Goal: Information Seeking & Learning: Learn about a topic

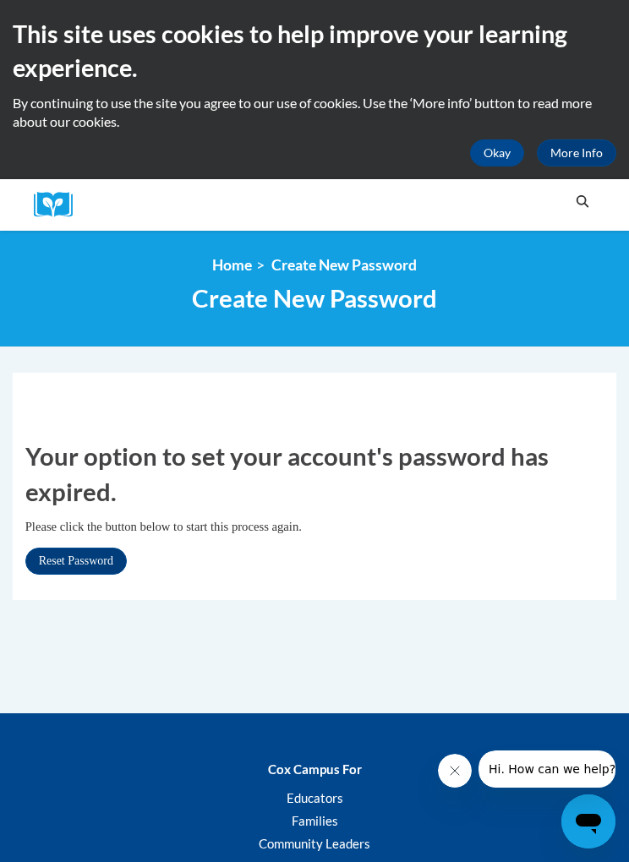
click at [506, 139] on button "Okay" at bounding box center [497, 152] width 54 height 27
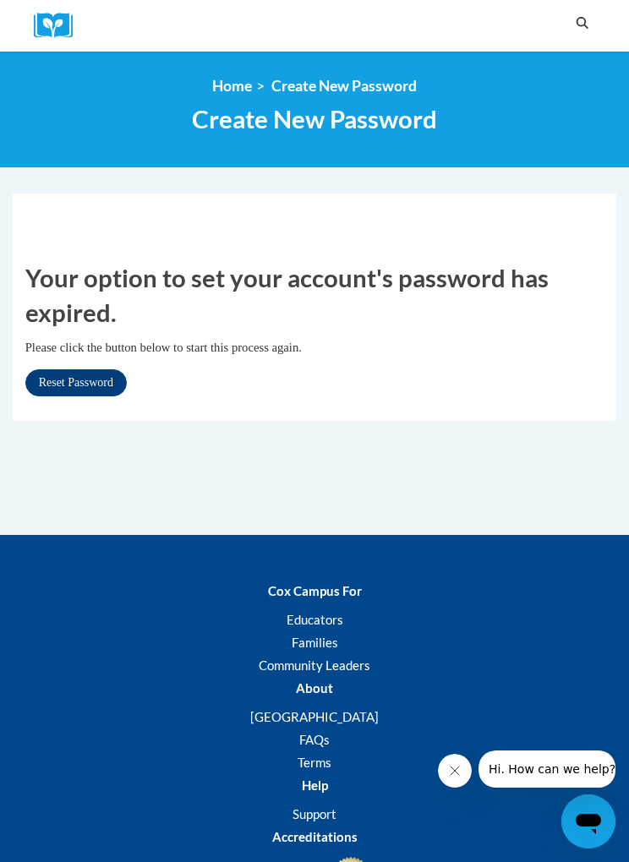
click at [72, 19] on img at bounding box center [59, 26] width 51 height 26
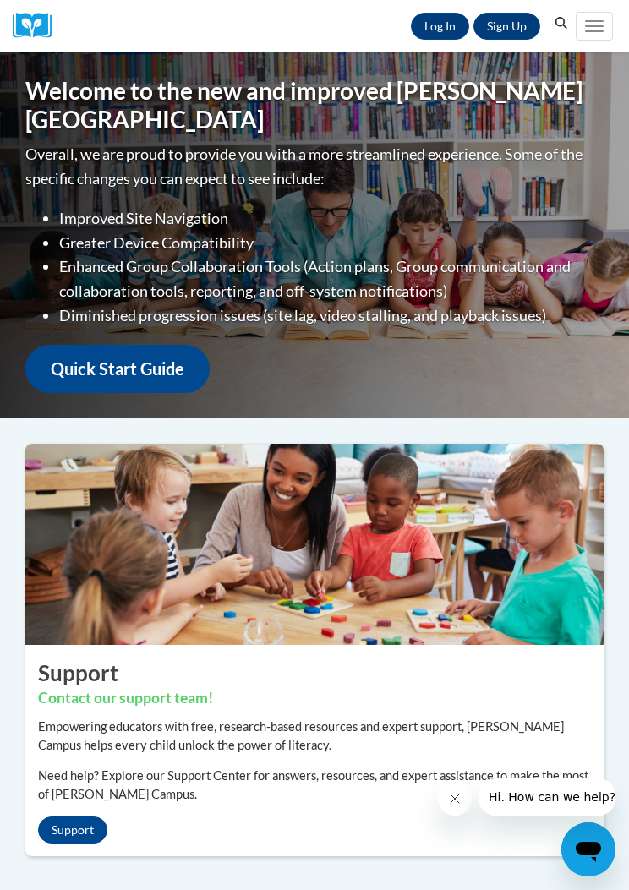
click at [439, 19] on link "Log In" at bounding box center [440, 26] width 58 height 27
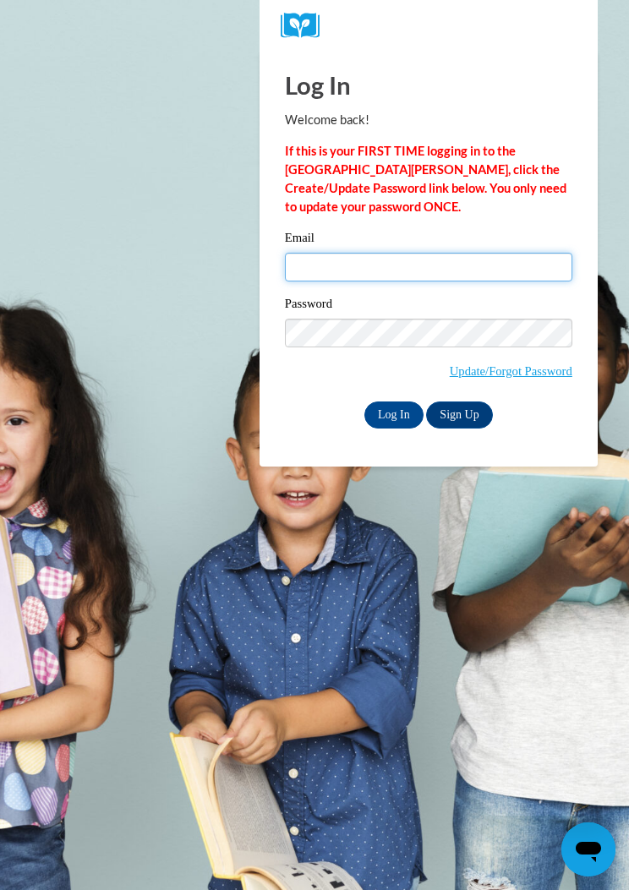
click at [463, 273] on input "Email" at bounding box center [428, 267] width 287 height 29
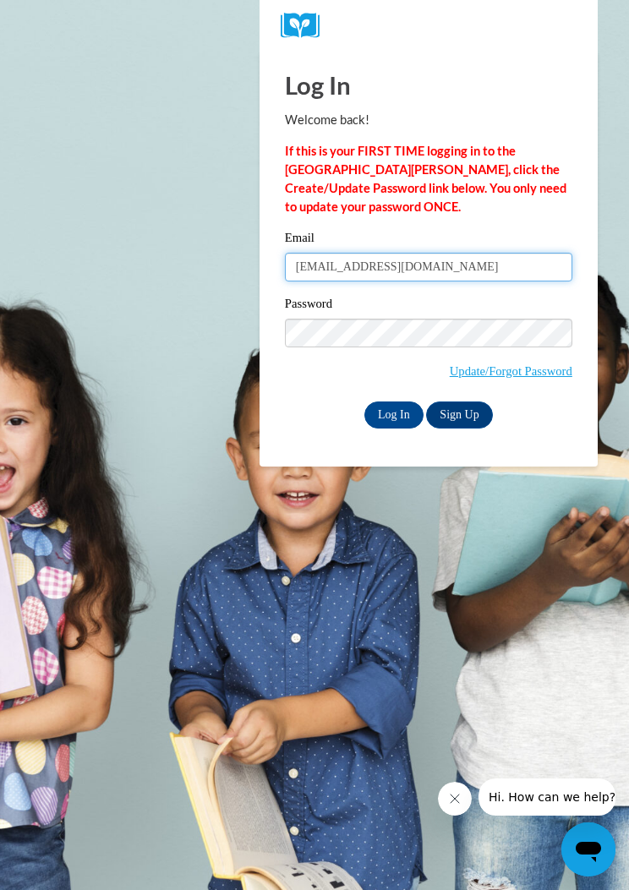
type input "cburgdorf2@gmail.com"
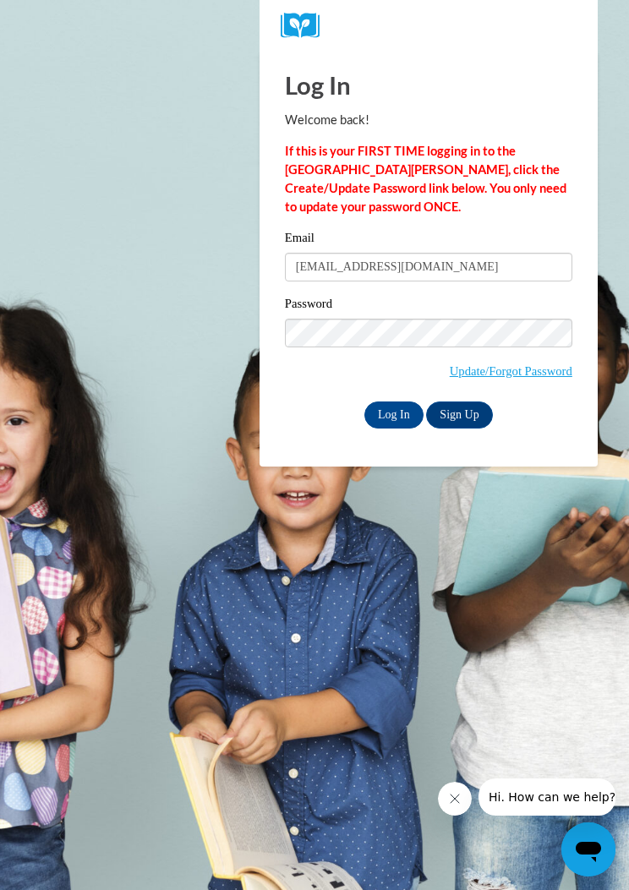
click at [399, 415] on input "Log In" at bounding box center [393, 414] width 59 height 27
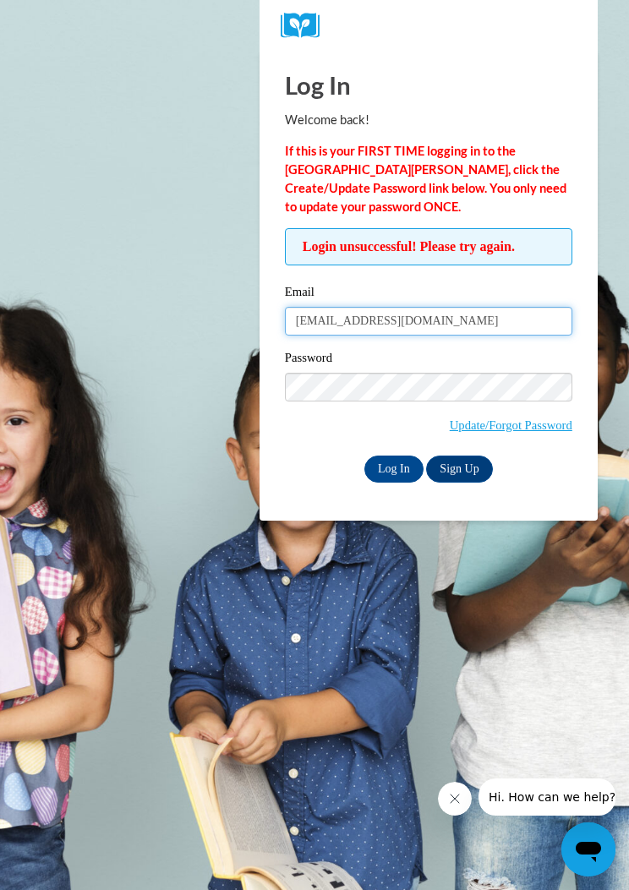
click at [444, 323] on input "cburgdorf2@gmail.com" at bounding box center [428, 321] width 287 height 29
type input "cburgdorf2@ivytech.edu"
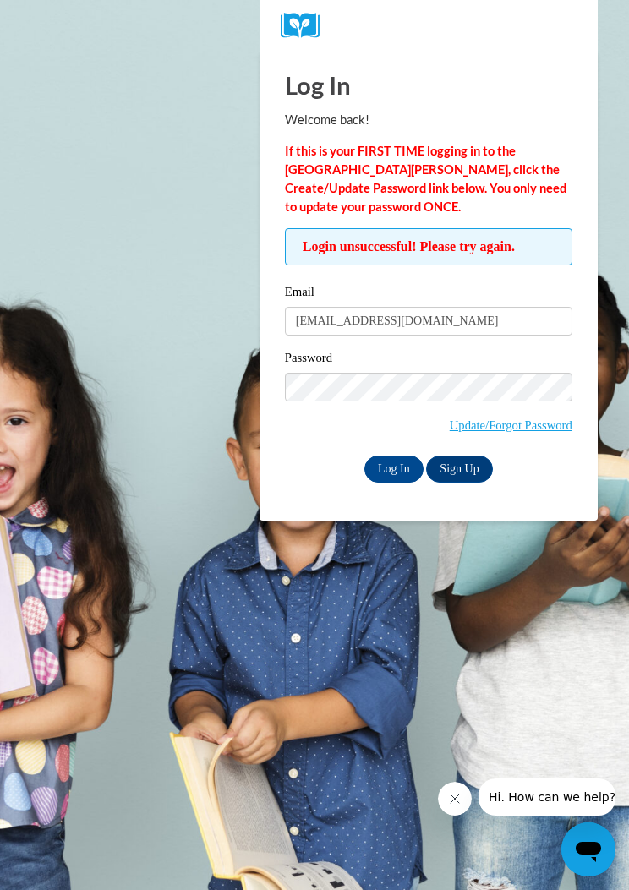
click at [403, 469] on input "Log In" at bounding box center [393, 468] width 59 height 27
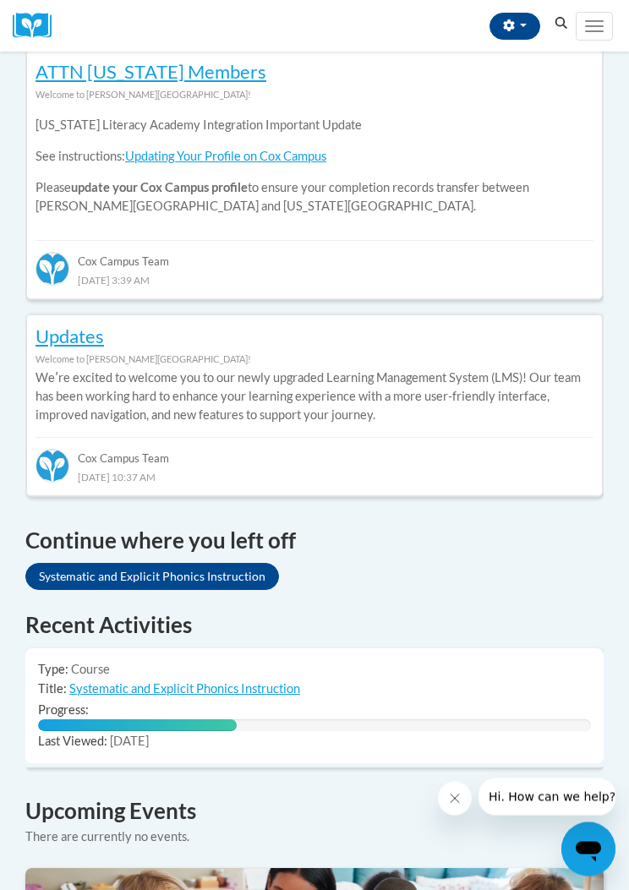
scroll to position [722, 0]
click at [61, 563] on link "Systematic and Explicit Phonics Instruction" at bounding box center [152, 576] width 254 height 27
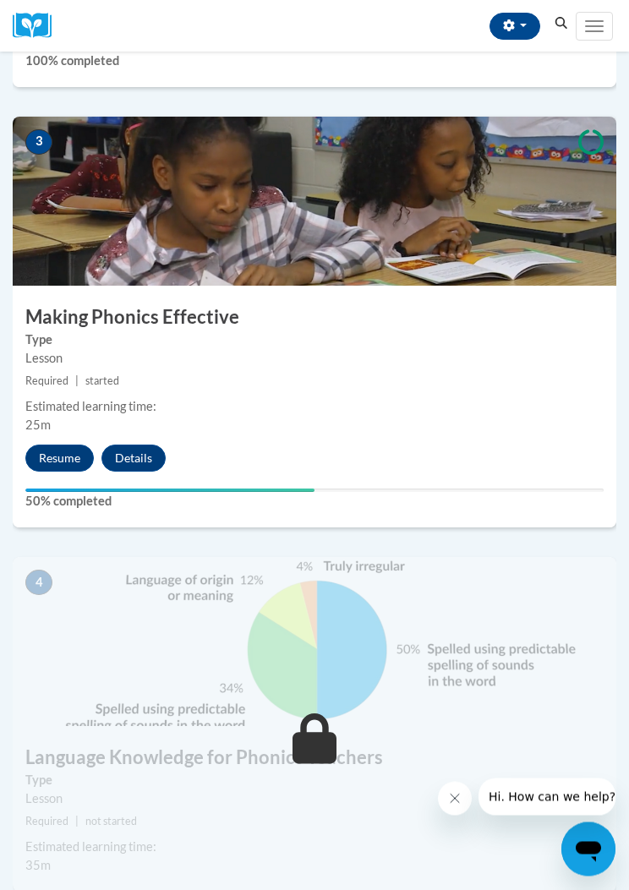
scroll to position [1155, 0]
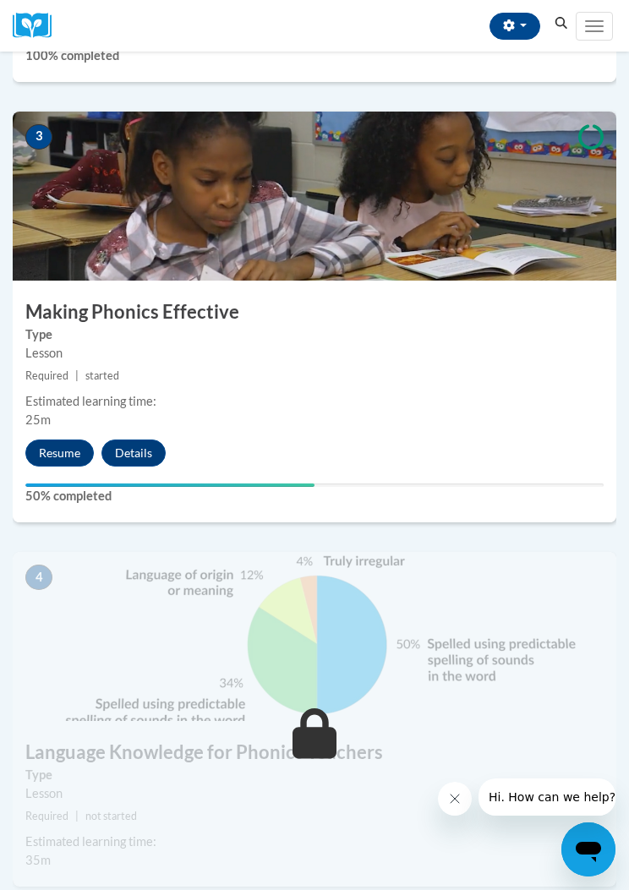
click at [76, 453] on button "Resume" at bounding box center [59, 452] width 68 height 27
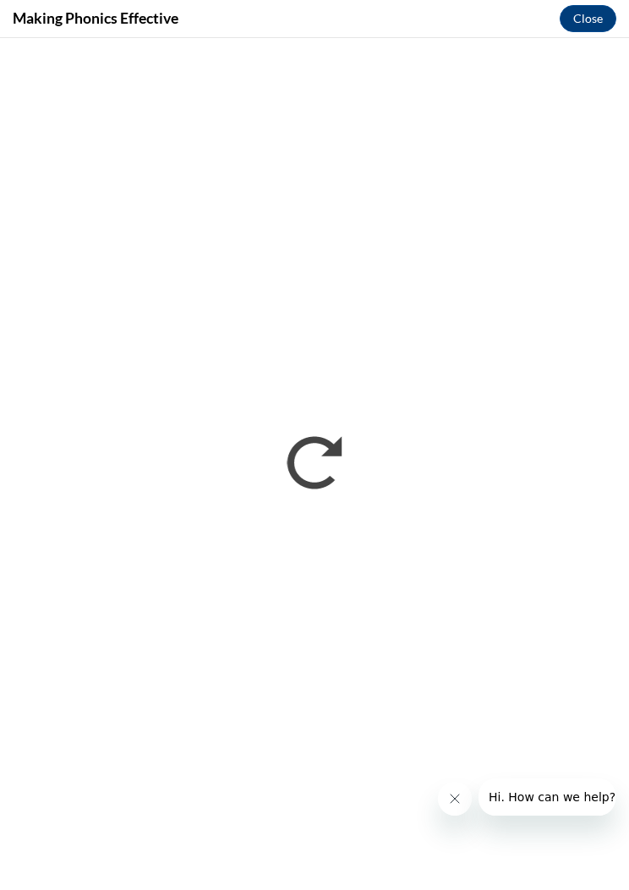
scroll to position [0, 0]
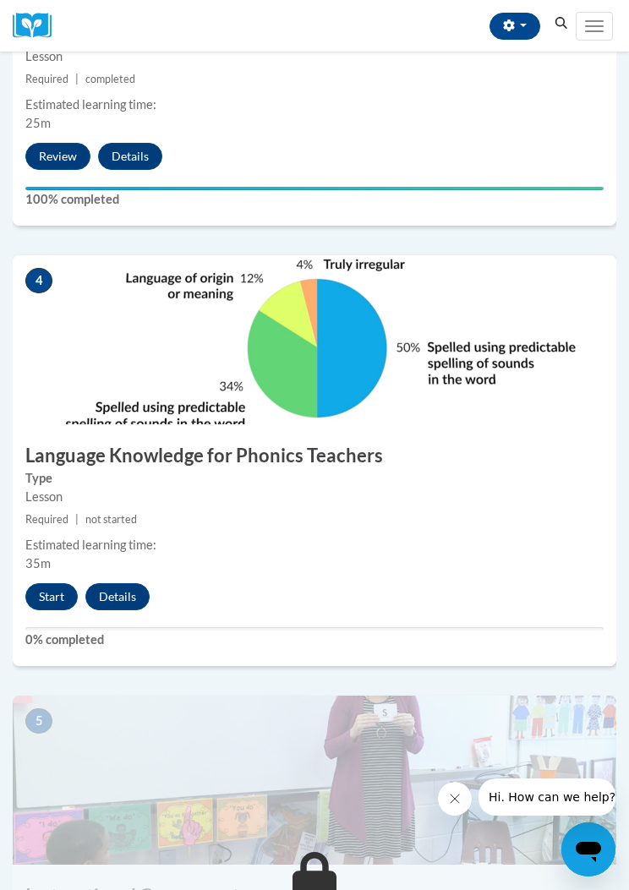
scroll to position [1451, 0]
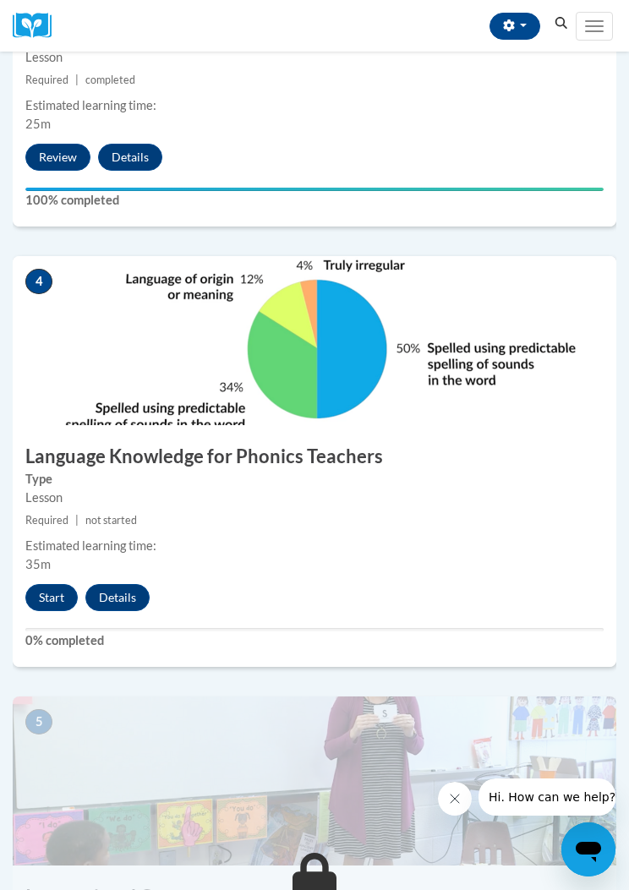
click at [51, 597] on button "Start" at bounding box center [51, 597] width 52 height 27
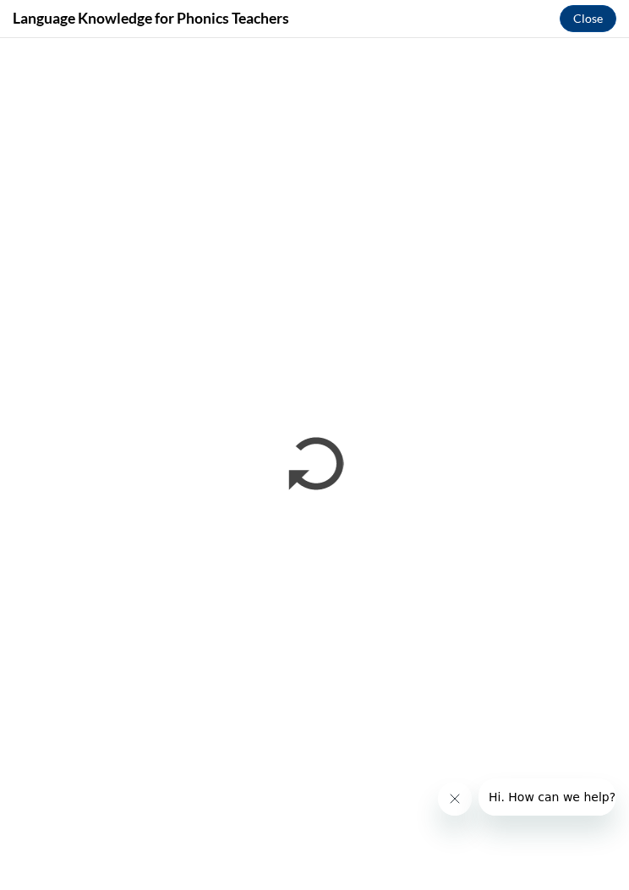
scroll to position [1130, 0]
click at [89, 24] on h4 "Language Knowledge for Phonics Teachers" at bounding box center [151, 18] width 276 height 21
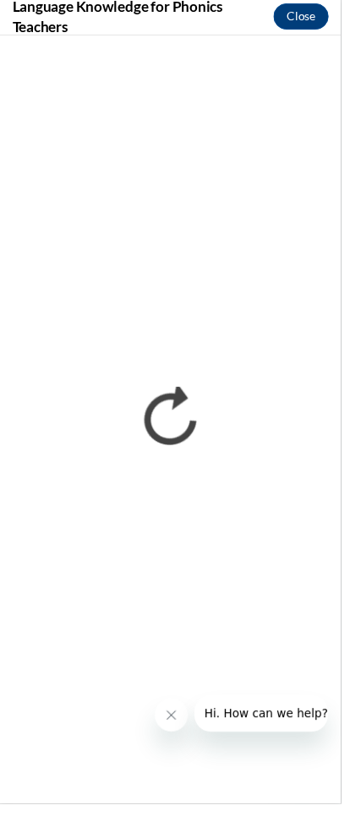
scroll to position [1164, 0]
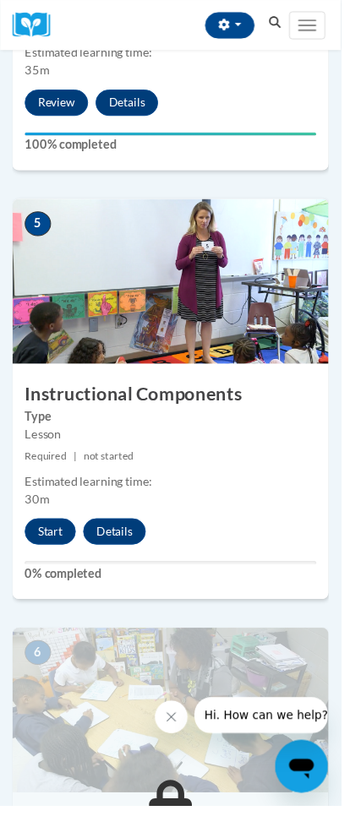
scroll to position [2062, 0]
click at [44, 537] on button "Start" at bounding box center [51, 545] width 52 height 27
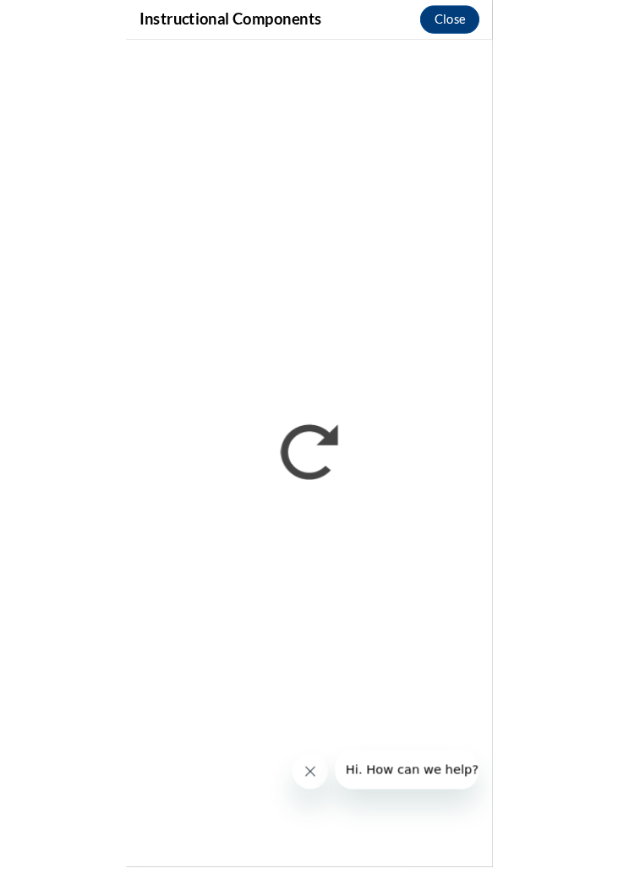
scroll to position [2061, 0]
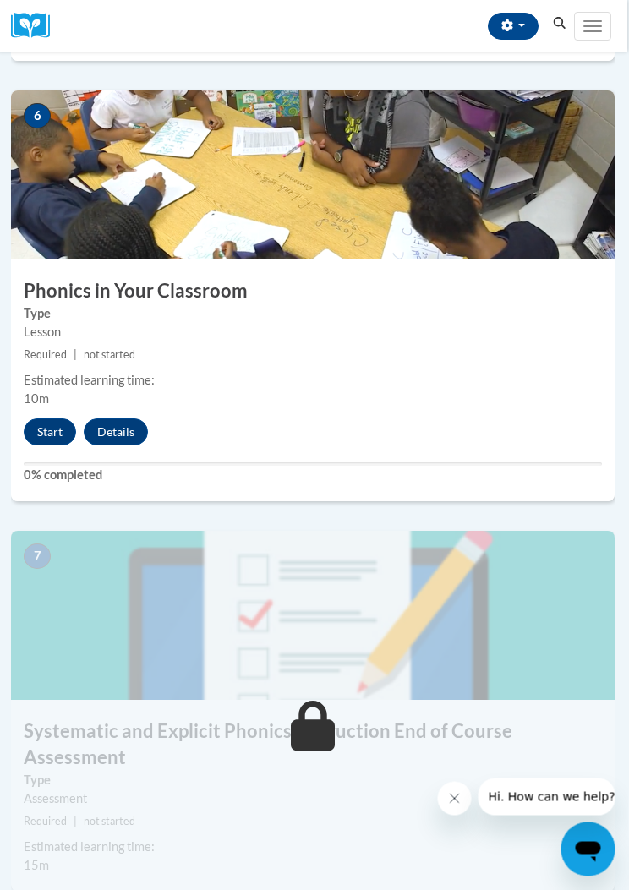
scroll to position [2497, 2]
click at [48, 421] on button "Start" at bounding box center [50, 431] width 52 height 27
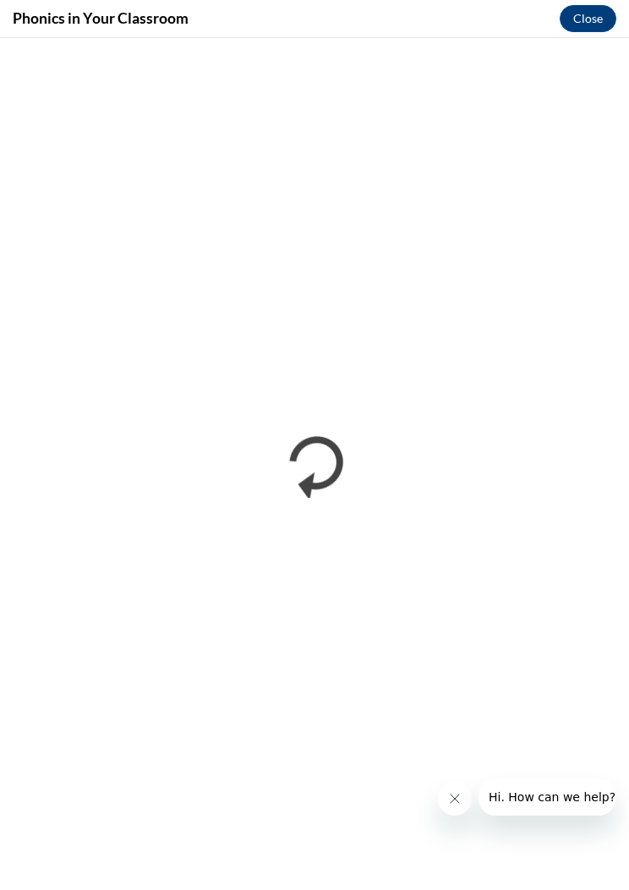
scroll to position [0, 0]
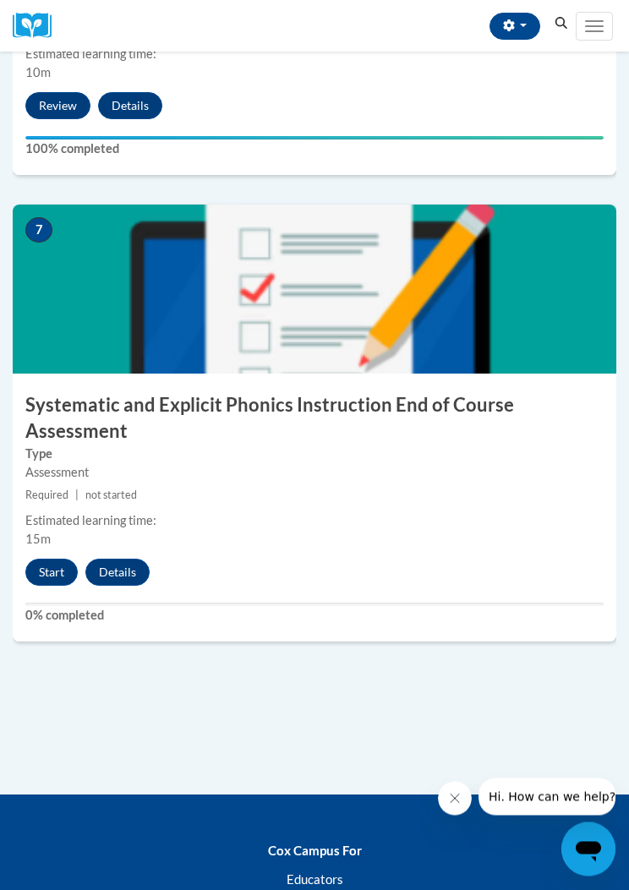
scroll to position [2823, 0]
click at [62, 561] on button "Start" at bounding box center [51, 572] width 52 height 27
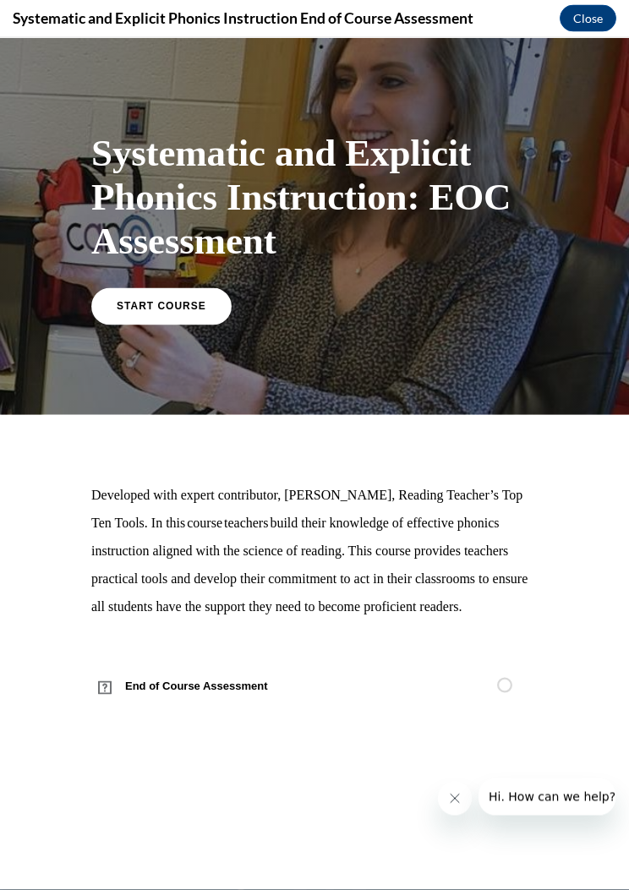
scroll to position [3285, 0]
click at [176, 306] on span "START COURSE" at bounding box center [162, 306] width 90 height 12
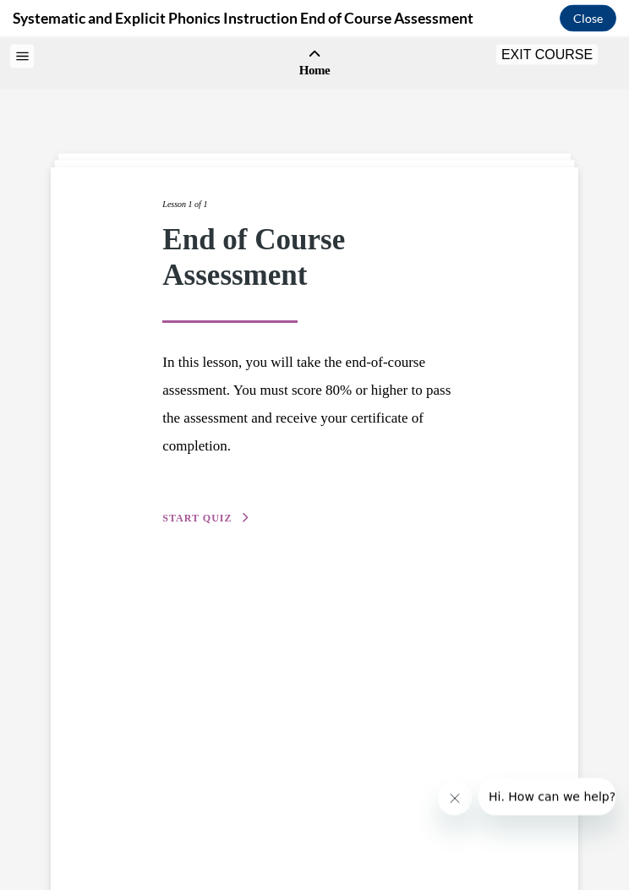
scroll to position [52, 0]
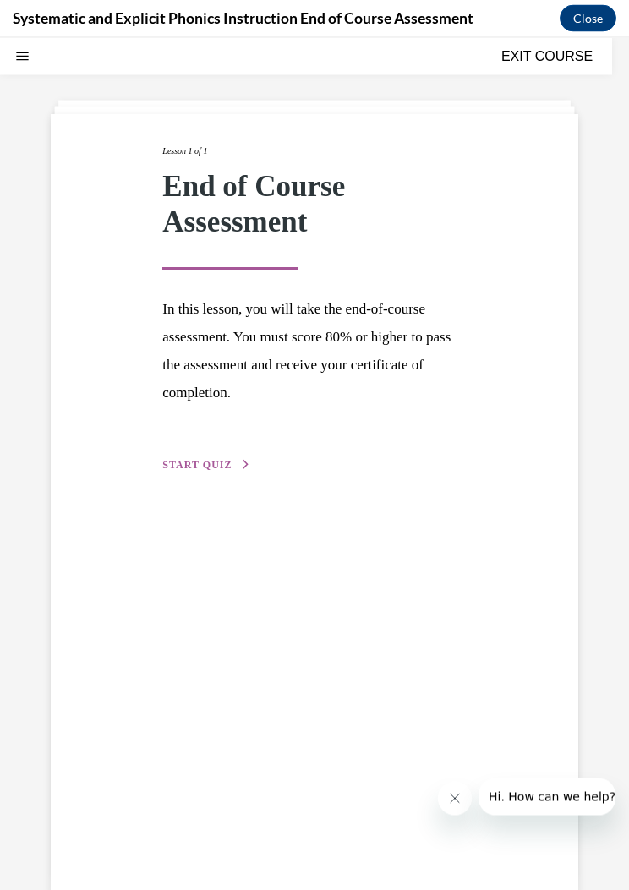
click at [226, 459] on span "START QUIZ" at bounding box center [196, 465] width 69 height 12
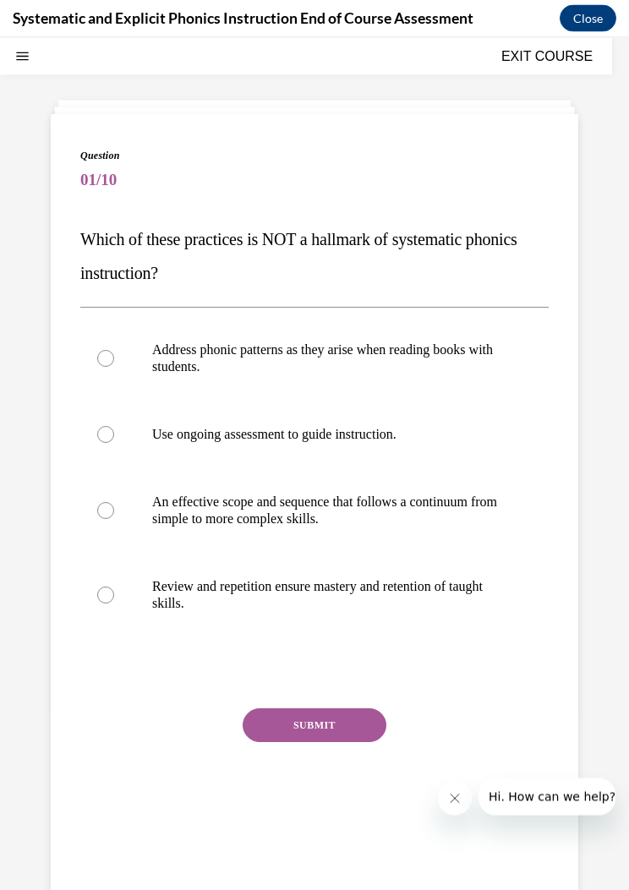
scroll to position [52, 0]
click at [450, 357] on p "Address phonic patterns as they arise when reading books with students." at bounding box center [329, 359] width 354 height 34
click at [344, 733] on button "SUBMIT" at bounding box center [315, 726] width 144 height 34
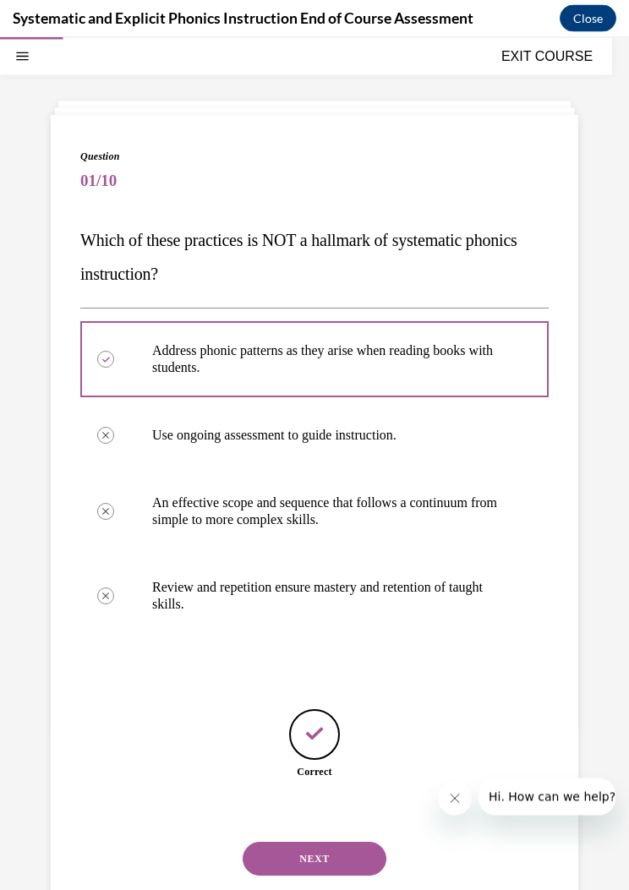
scroll to position [91, 0]
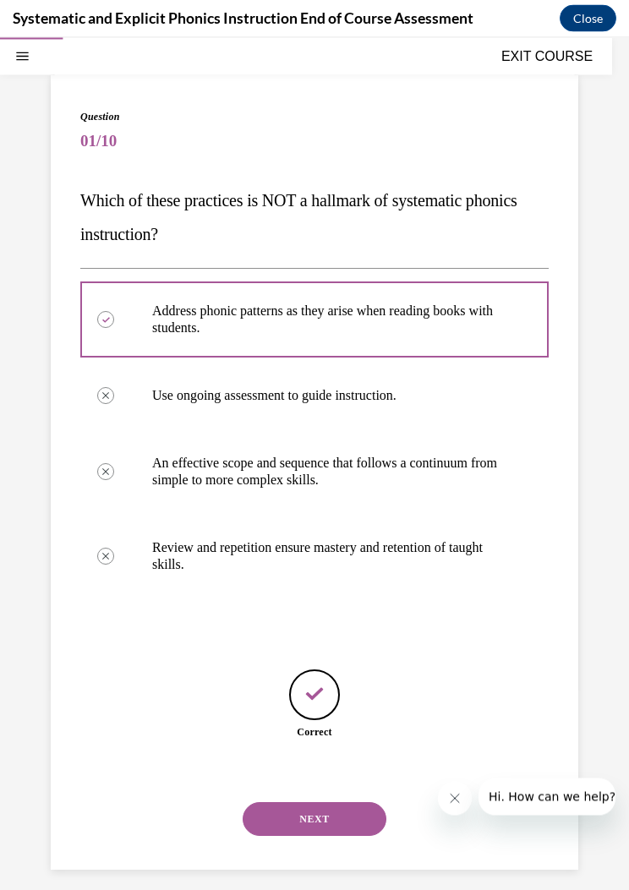
click at [334, 802] on button "NEXT" at bounding box center [315, 819] width 144 height 34
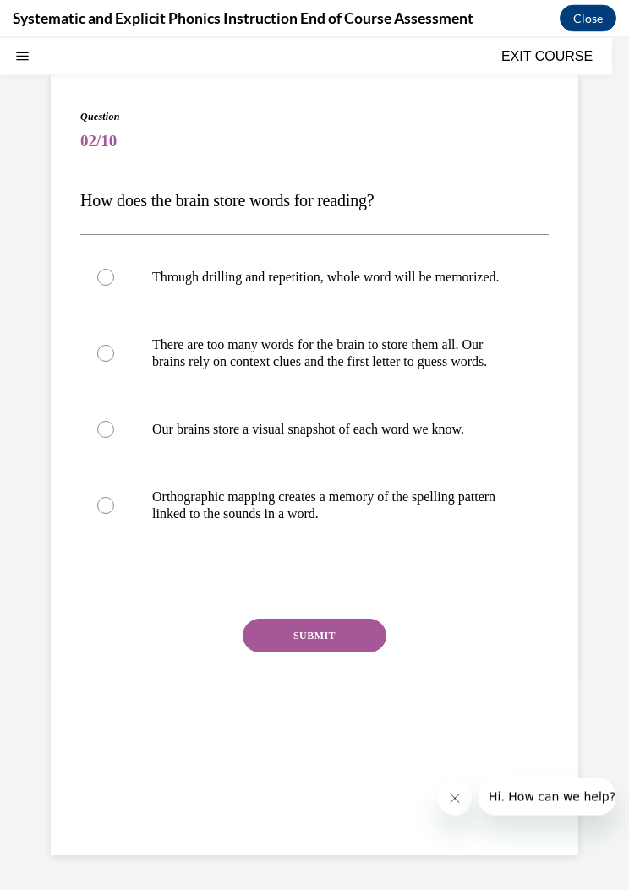
scroll to position [52, 0]
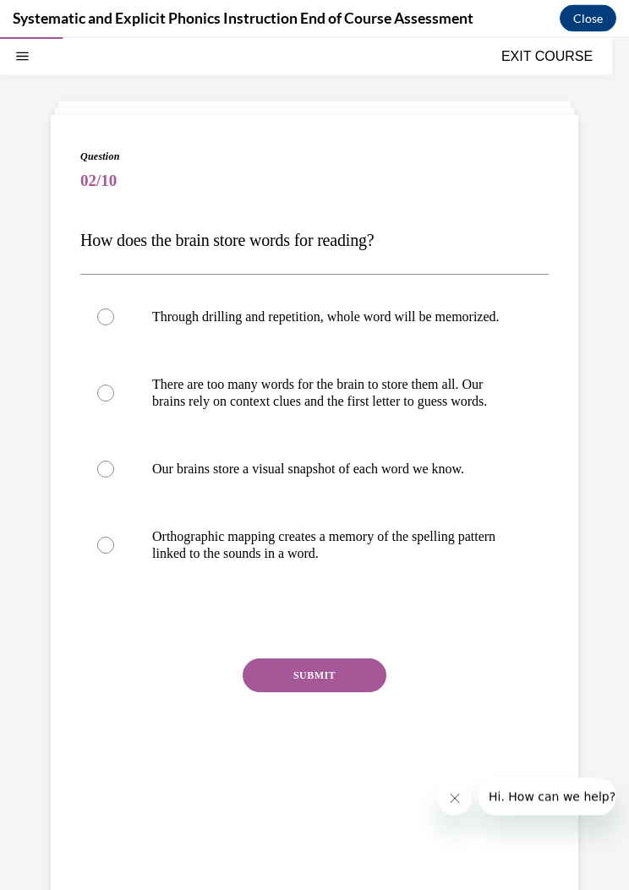
click at [388, 587] on div at bounding box center [314, 545] width 468 height 85
click at [350, 692] on button "SUBMIT" at bounding box center [315, 675] width 144 height 34
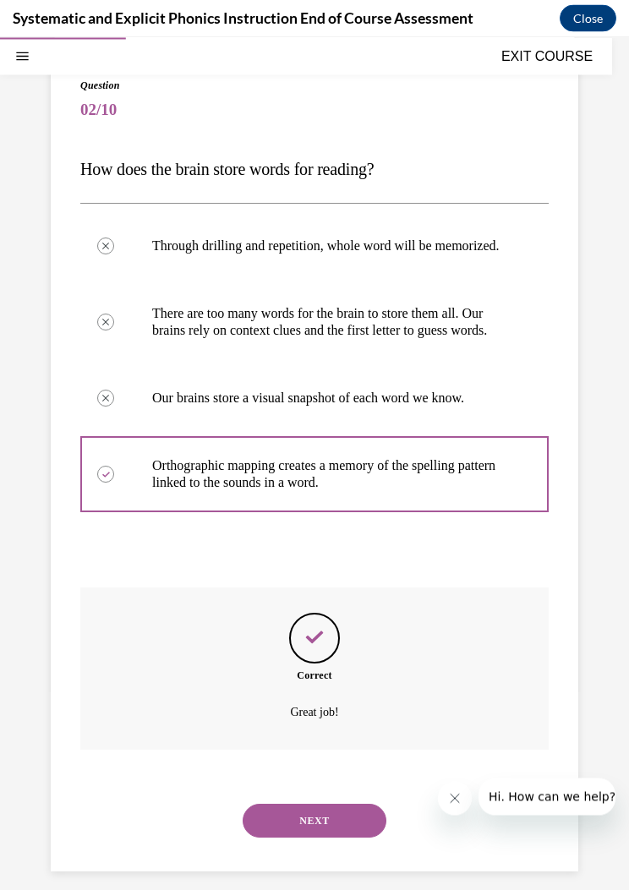
click at [350, 833] on button "NEXT" at bounding box center [315, 821] width 144 height 34
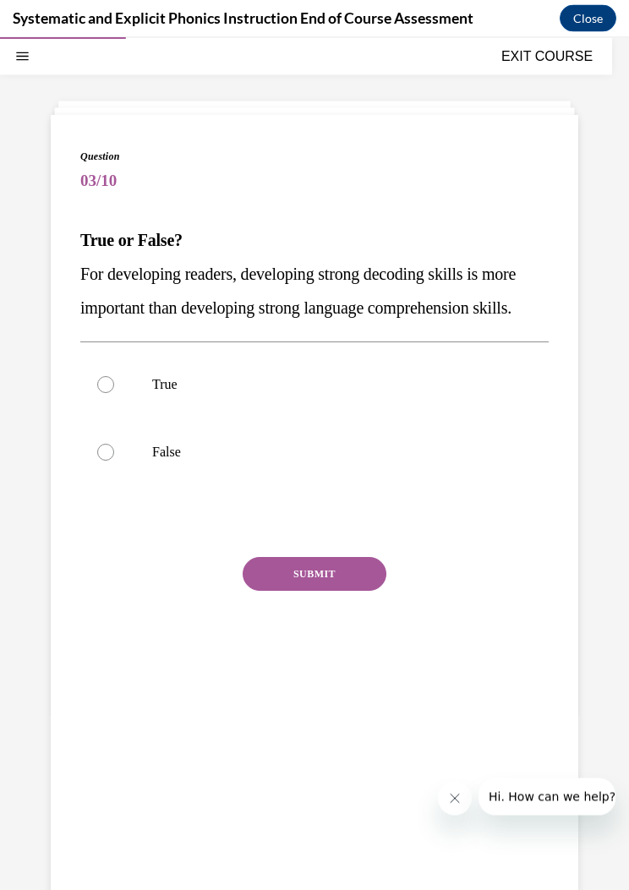
click at [185, 363] on div at bounding box center [314, 385] width 468 height 68
click at [201, 440] on div at bounding box center [314, 452] width 468 height 68
click at [286, 389] on p "True" at bounding box center [329, 384] width 354 height 17
click at [304, 565] on button "SUBMIT" at bounding box center [315, 574] width 144 height 34
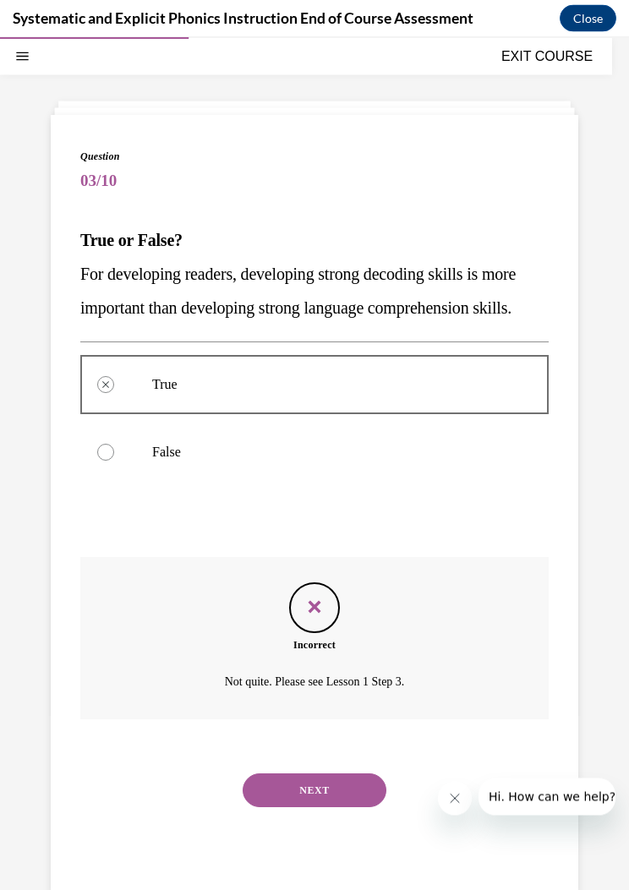
scroll to position [91, 0]
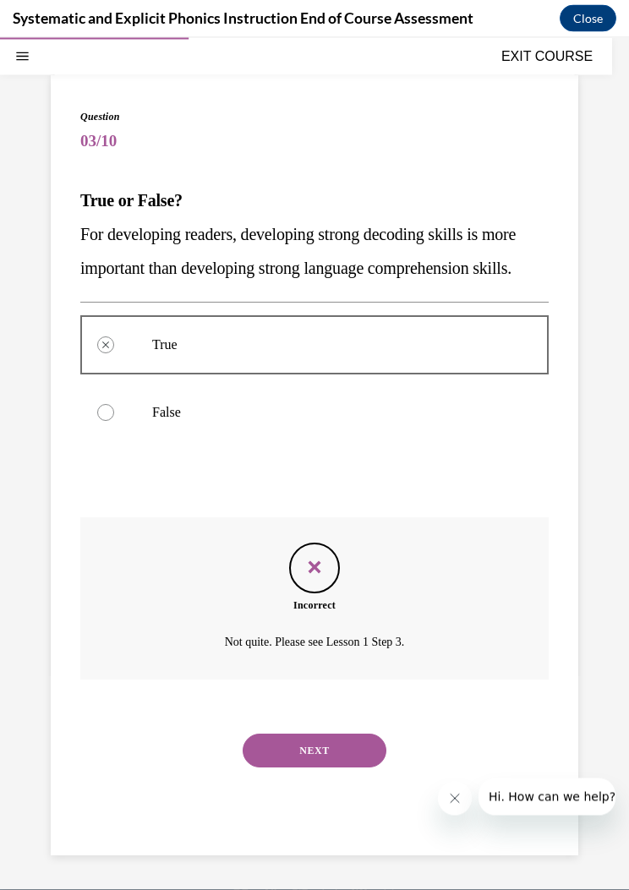
click at [329, 733] on button "NEXT" at bounding box center [315, 750] width 144 height 34
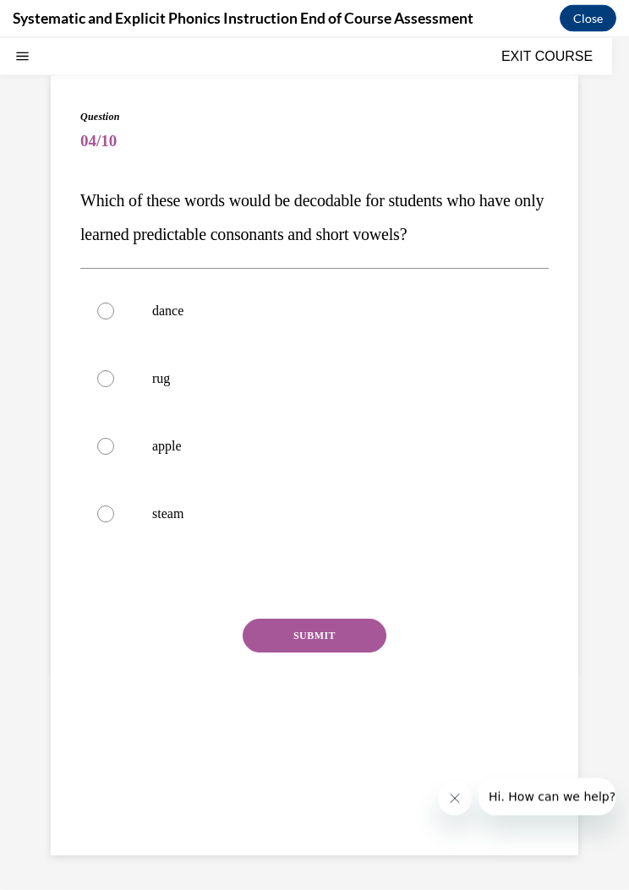
scroll to position [52, 0]
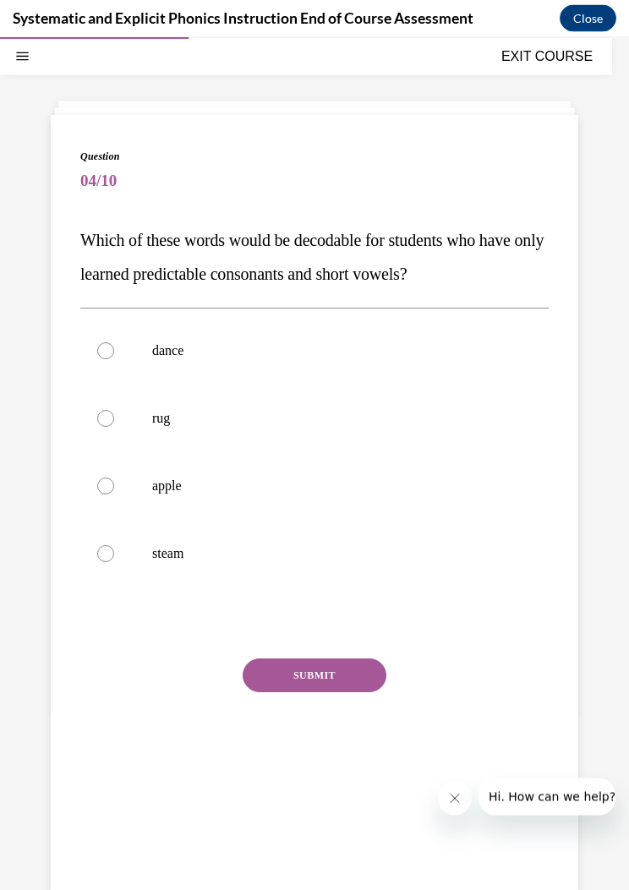
click at [270, 428] on div at bounding box center [314, 418] width 468 height 68
click at [356, 681] on button "SUBMIT" at bounding box center [315, 675] width 144 height 34
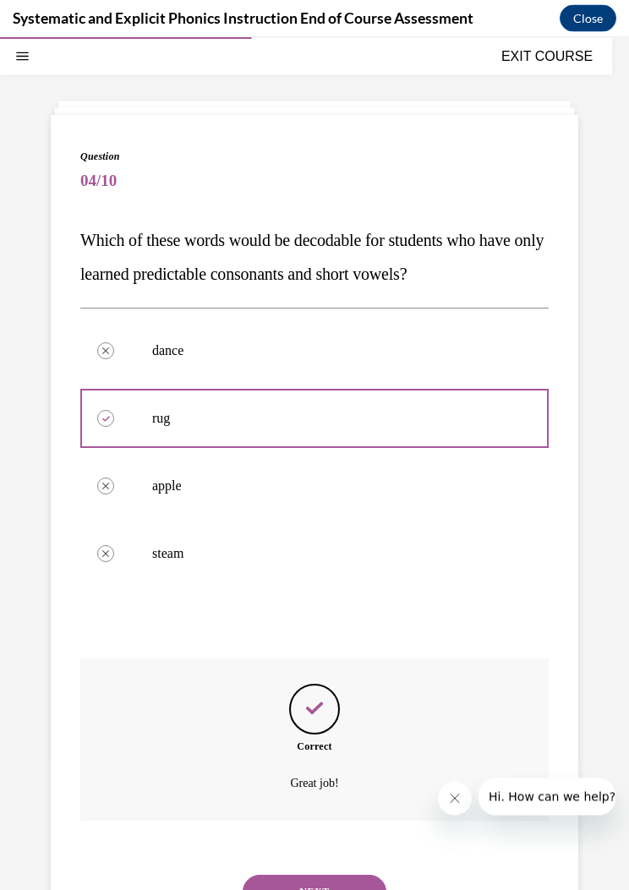
click at [340, 875] on button "NEXT" at bounding box center [315, 892] width 144 height 34
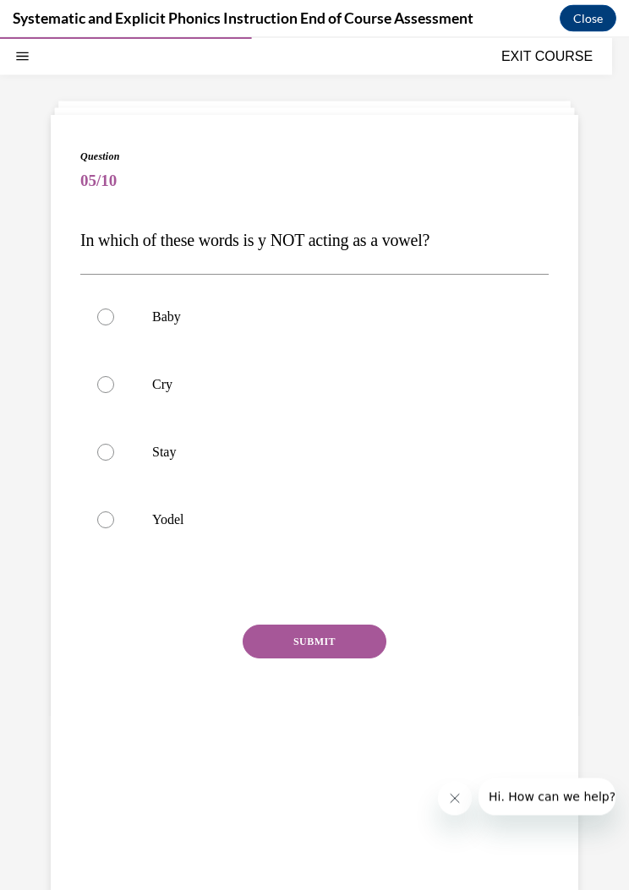
click at [194, 442] on div at bounding box center [314, 452] width 468 height 68
click at [251, 510] on div at bounding box center [314, 520] width 468 height 68
click at [328, 643] on button "SUBMIT" at bounding box center [315, 641] width 144 height 34
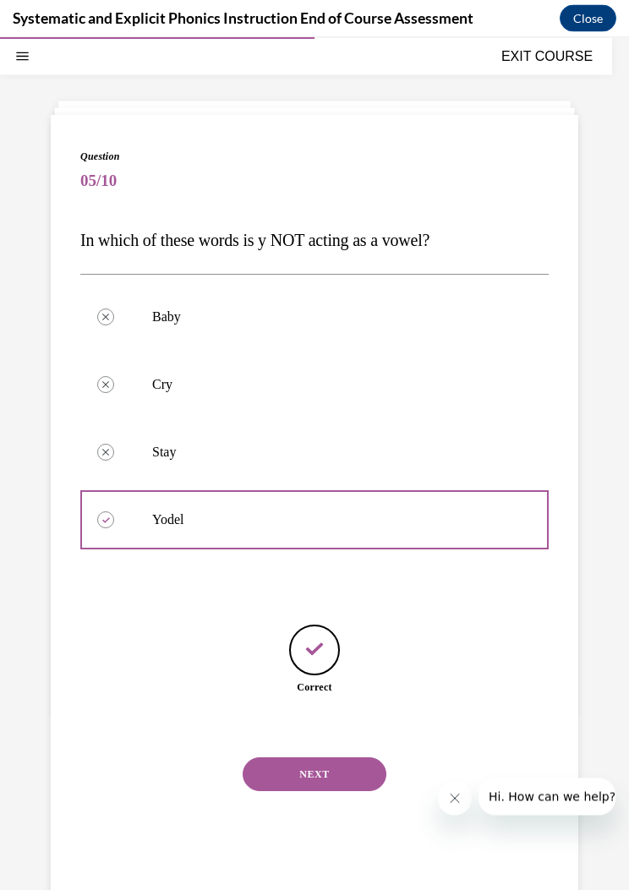
click at [347, 757] on button "NEXT" at bounding box center [315, 774] width 144 height 34
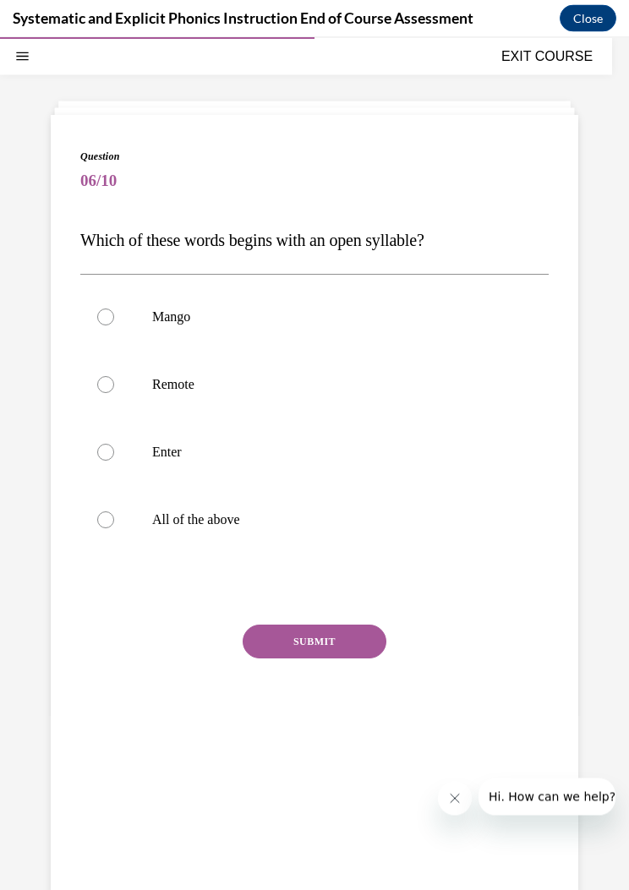
click at [276, 395] on div at bounding box center [314, 385] width 468 height 68
click at [362, 650] on button "SUBMIT" at bounding box center [315, 641] width 144 height 34
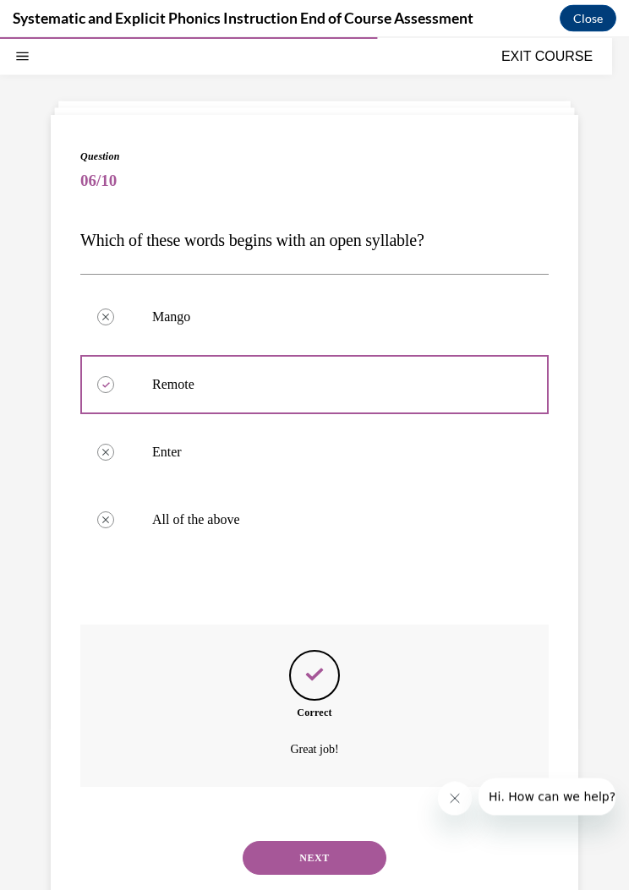
click at [310, 851] on button "NEXT" at bounding box center [315, 858] width 144 height 34
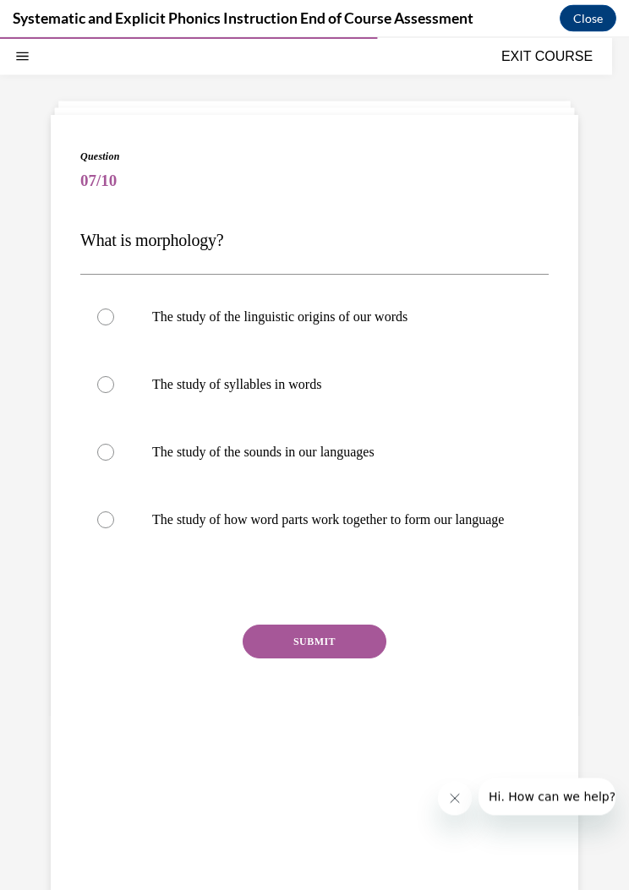
click at [394, 528] on p "The study of how word parts work together to form our language" at bounding box center [329, 519] width 354 height 17
click at [348, 646] on button "SUBMIT" at bounding box center [315, 641] width 144 height 34
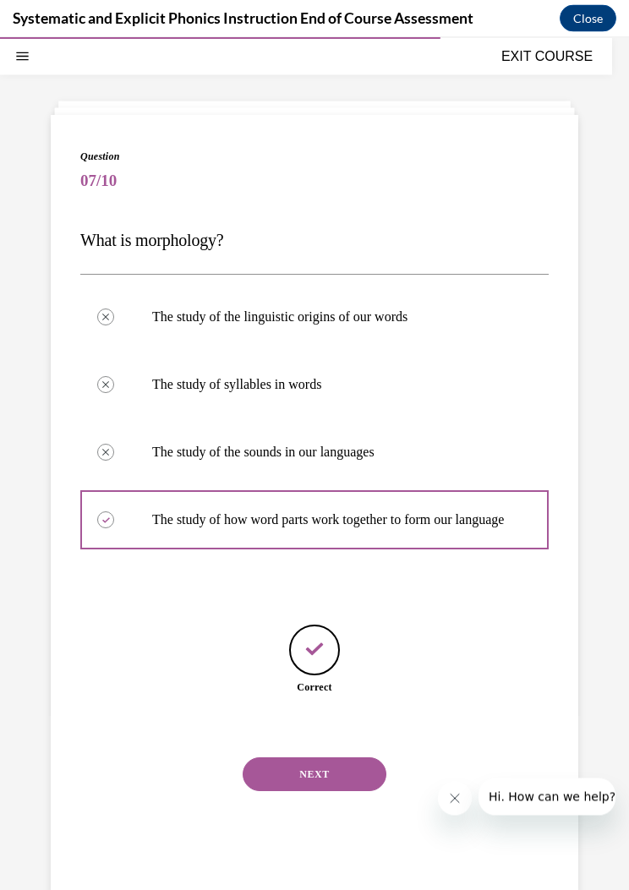
click at [322, 781] on button "NEXT" at bounding box center [315, 774] width 144 height 34
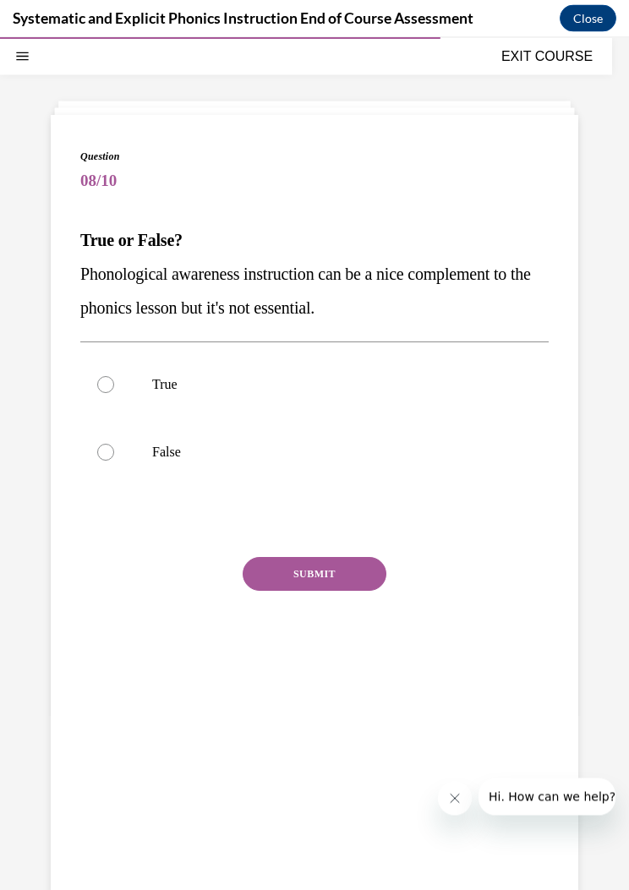
click at [187, 442] on div at bounding box center [314, 452] width 468 height 68
click at [347, 567] on button "SUBMIT" at bounding box center [315, 574] width 144 height 34
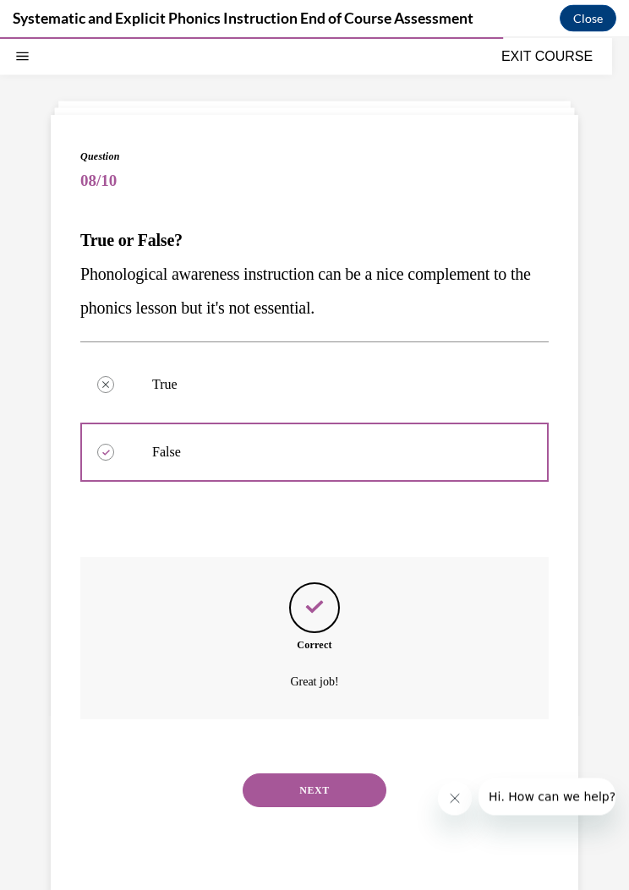
click at [330, 773] on button "NEXT" at bounding box center [315, 790] width 144 height 34
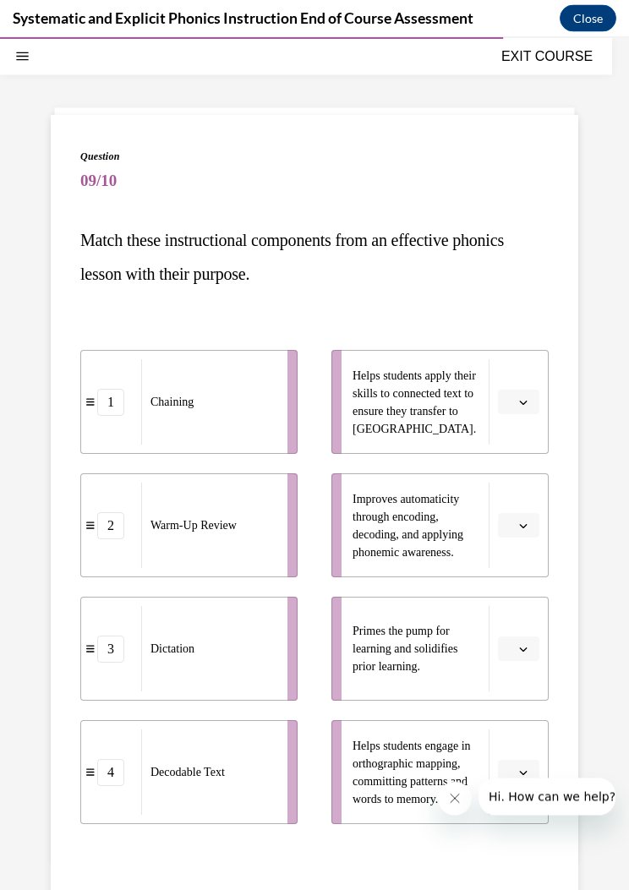
scroll to position [79, 0]
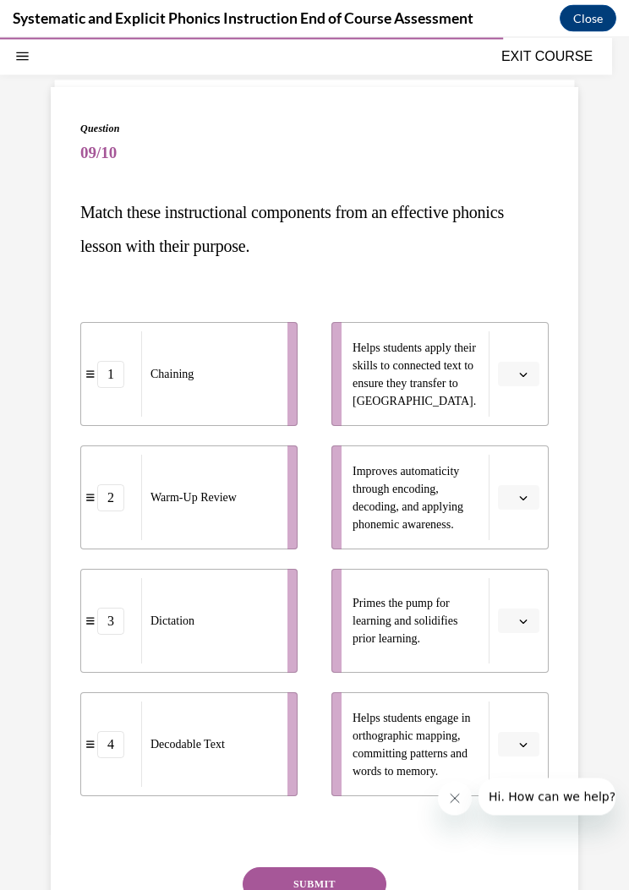
click at [523, 621] on icon "button" at bounding box center [523, 621] width 8 height 8
click at [516, 727] on div "2" at bounding box center [516, 726] width 42 height 34
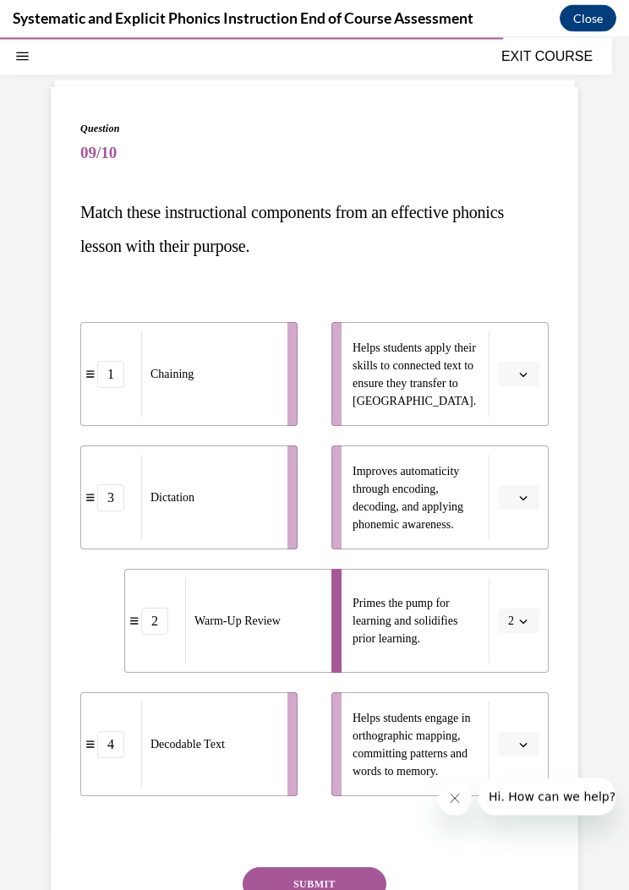
click at [57, 660] on div "Question 09/10 Match these instructional components from an effective phonics l…" at bounding box center [314, 550] width 527 height 927
click at [527, 366] on button "button" at bounding box center [518, 374] width 41 height 25
click at [519, 551] on div "4" at bounding box center [516, 547] width 42 height 34
click at [524, 494] on icon "button" at bounding box center [523, 497] width 8 height 8
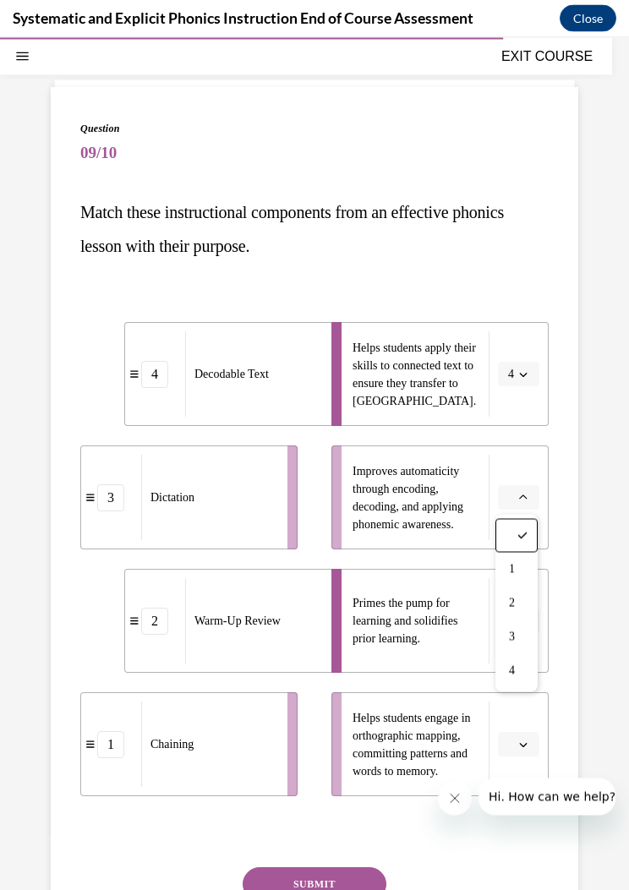
click at [518, 570] on div "1" at bounding box center [516, 569] width 42 height 34
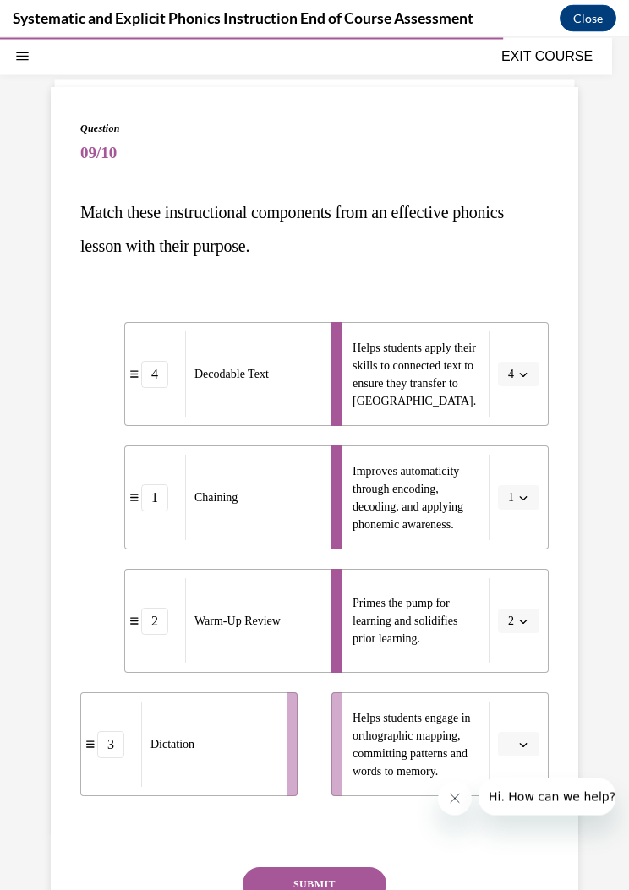
click at [521, 741] on icon "button" at bounding box center [523, 744] width 8 height 8
click at [520, 670] on div "3" at bounding box center [516, 673] width 42 height 34
click at [341, 879] on button "SUBMIT" at bounding box center [315, 884] width 144 height 34
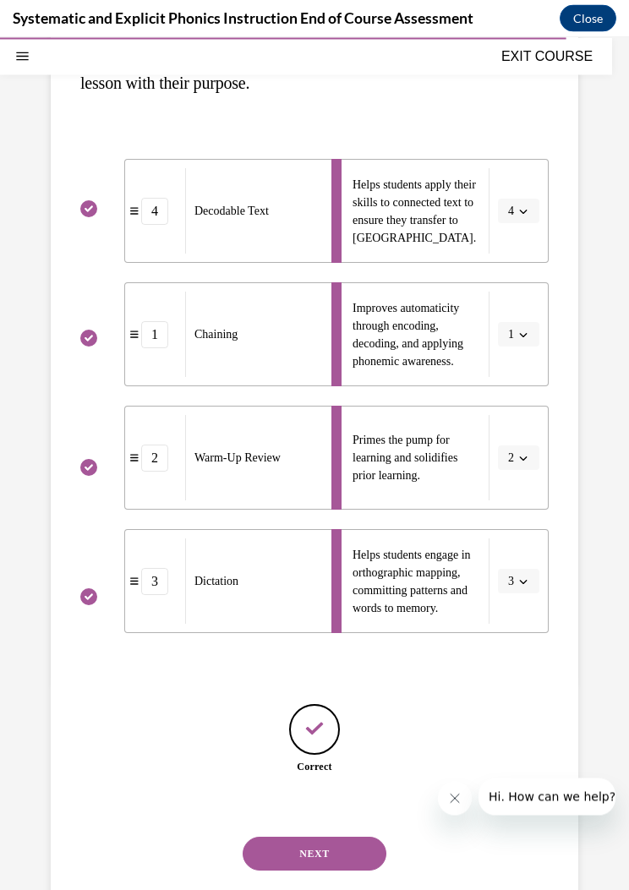
click at [341, 837] on button "NEXT" at bounding box center [315, 854] width 144 height 34
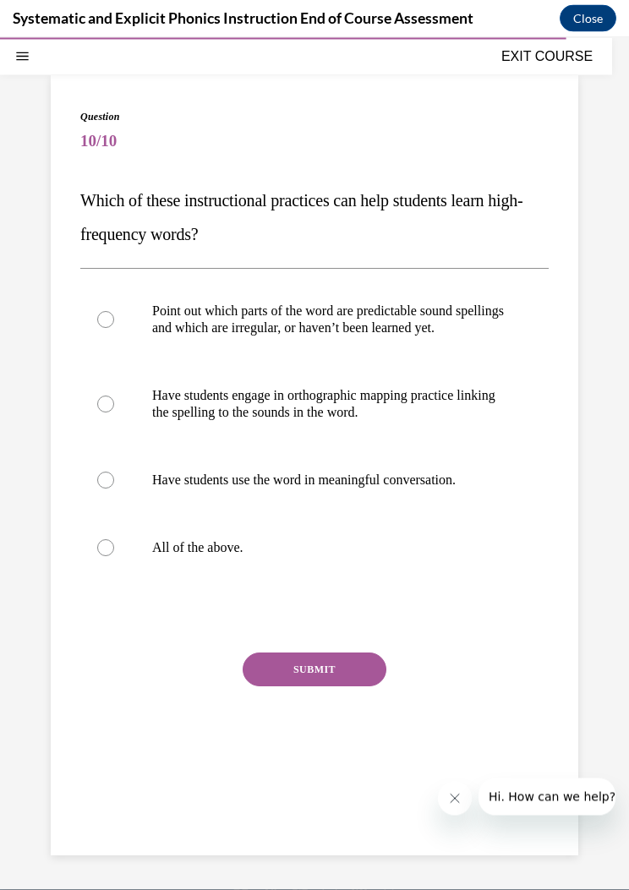
scroll to position [52, 0]
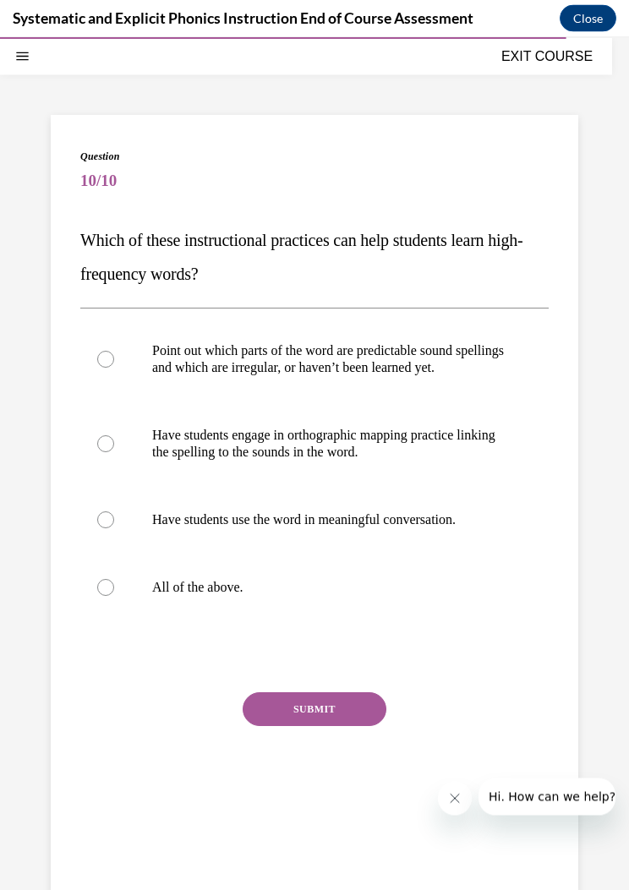
click at [245, 621] on div at bounding box center [314, 587] width 468 height 68
click at [349, 726] on button "SUBMIT" at bounding box center [315, 709] width 144 height 34
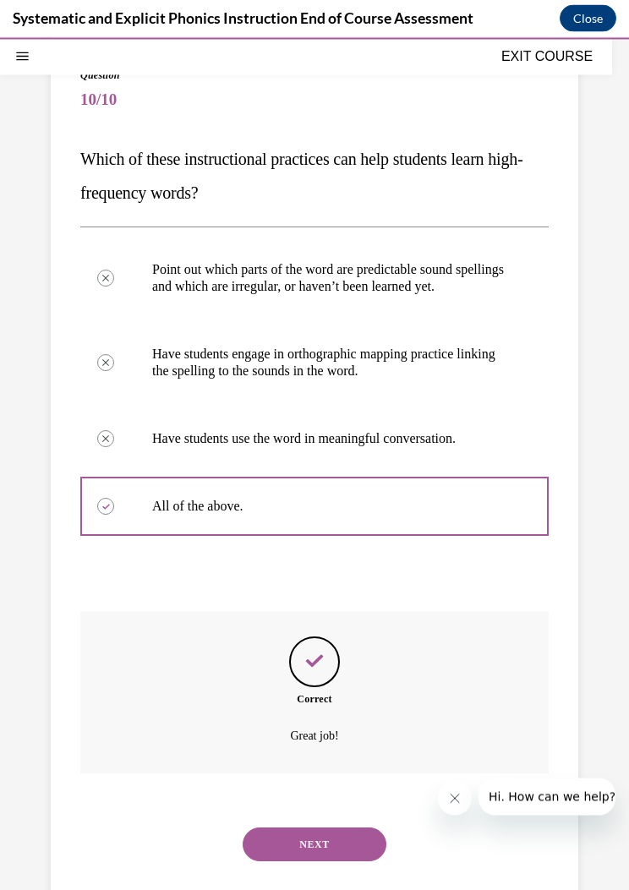
click at [331, 852] on button "NEXT" at bounding box center [315, 844] width 144 height 34
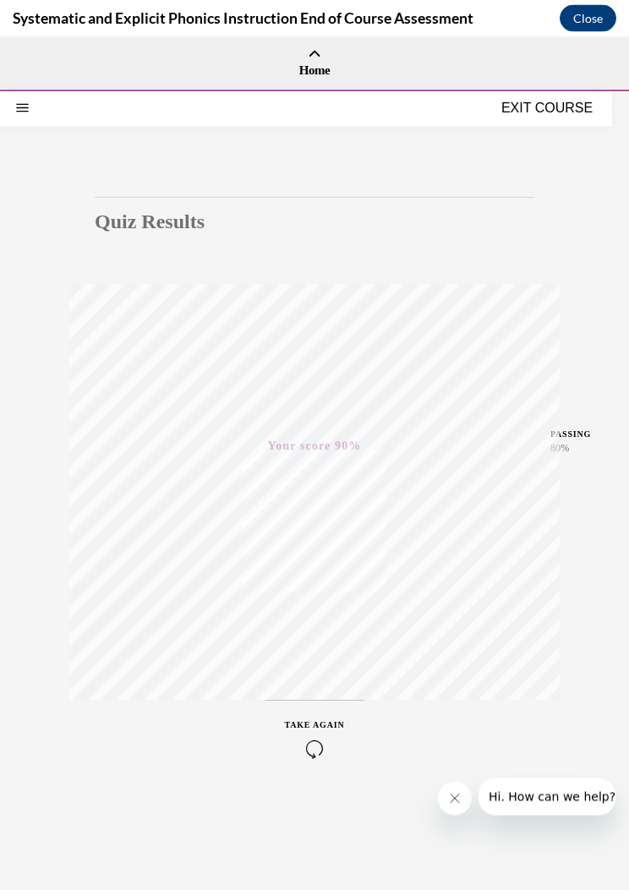
scroll to position [0, 0]
click at [543, 108] on button "EXIT COURSE" at bounding box center [546, 107] width 101 height 20
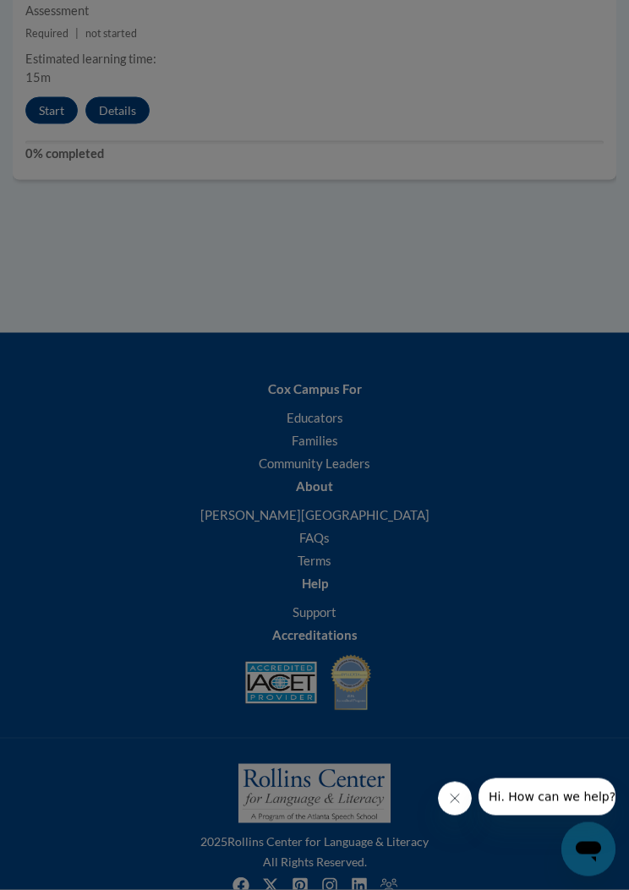
scroll to position [3285, 0]
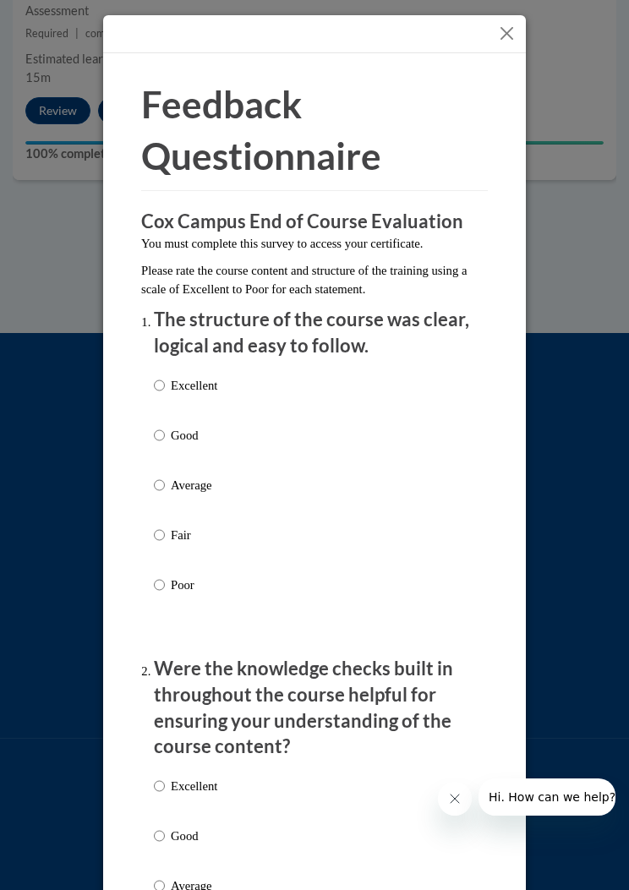
click at [216, 431] on p "Good" at bounding box center [194, 435] width 46 height 19
click at [165, 431] on input "Good" at bounding box center [159, 435] width 11 height 19
radio input "true"
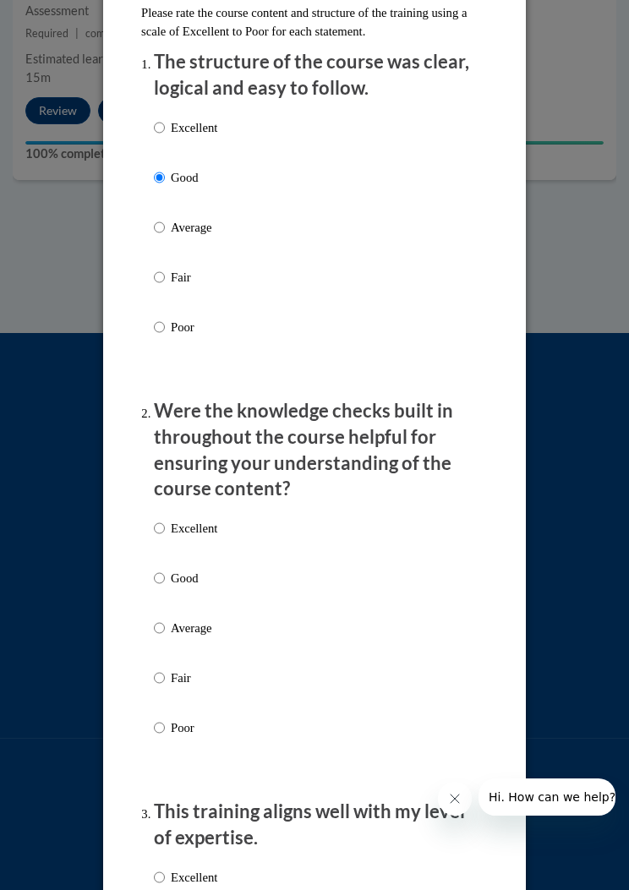
click at [204, 570] on p "Good" at bounding box center [194, 578] width 46 height 19
click at [165, 570] on input "Good" at bounding box center [159, 578] width 11 height 19
radio input "true"
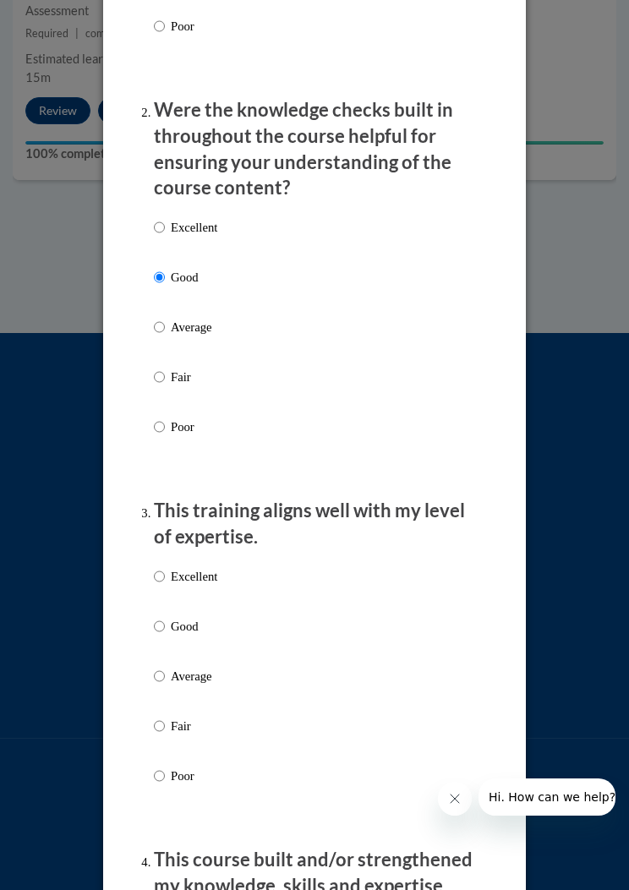
click at [198, 624] on p "Good" at bounding box center [194, 626] width 46 height 19
click at [165, 624] on input "Good" at bounding box center [159, 626] width 11 height 19
radio input "true"
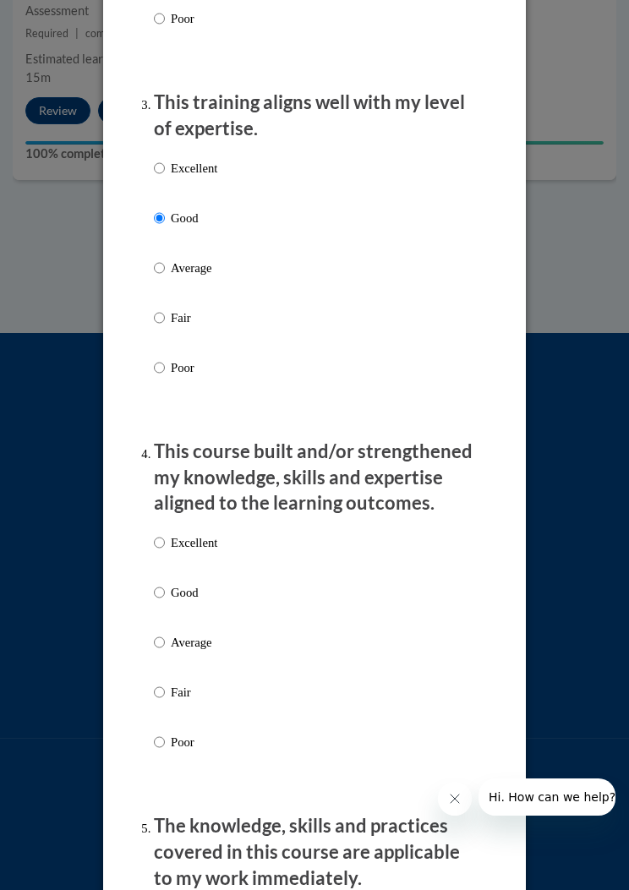
click at [206, 583] on p "Good" at bounding box center [194, 592] width 46 height 19
click at [165, 583] on input "Good" at bounding box center [159, 592] width 11 height 19
radio input "true"
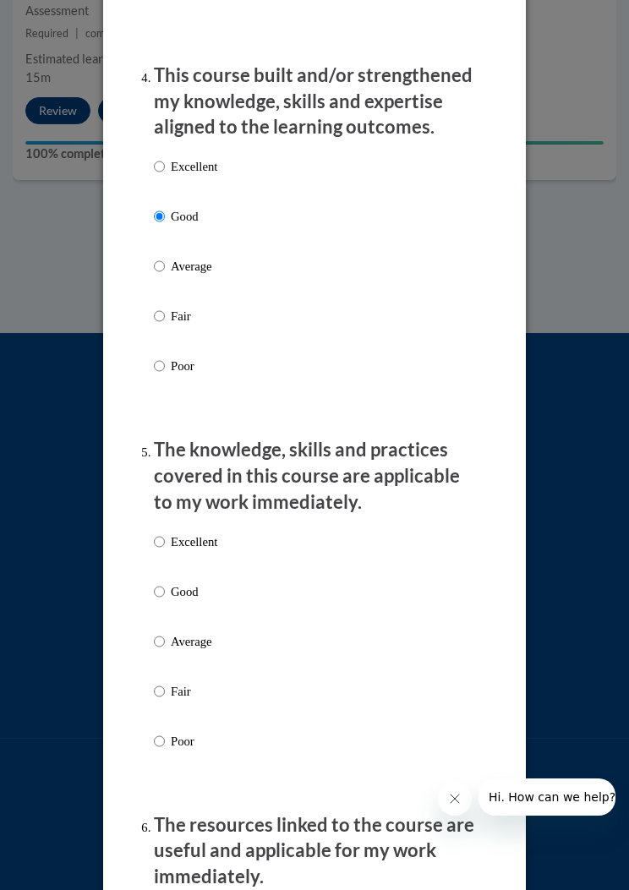
click at [202, 582] on p "Good" at bounding box center [194, 591] width 46 height 19
click at [165, 582] on input "Good" at bounding box center [159, 591] width 11 height 19
radio input "true"
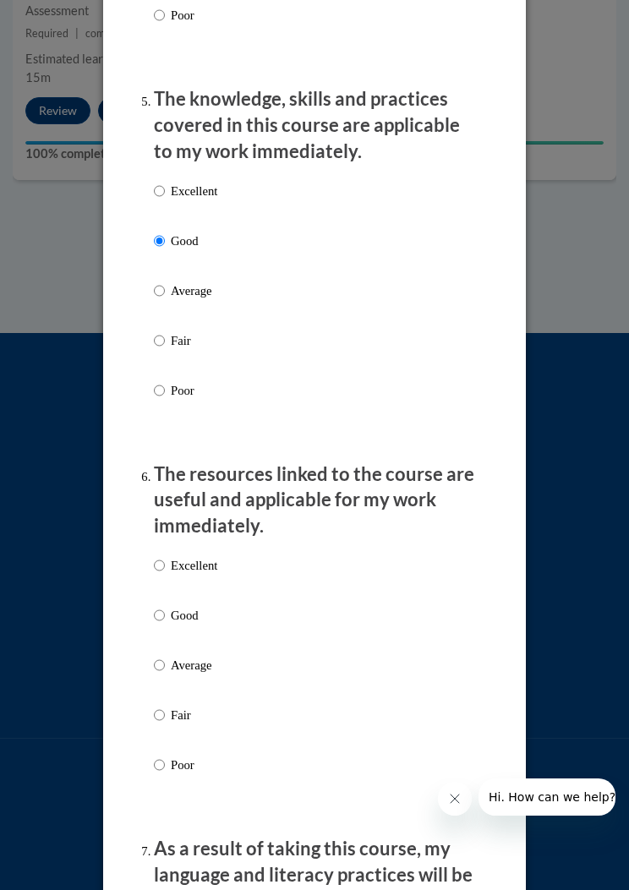
click at [204, 606] on p "Good" at bounding box center [194, 615] width 46 height 19
click at [165, 606] on input "Good" at bounding box center [159, 615] width 11 height 19
radio input "true"
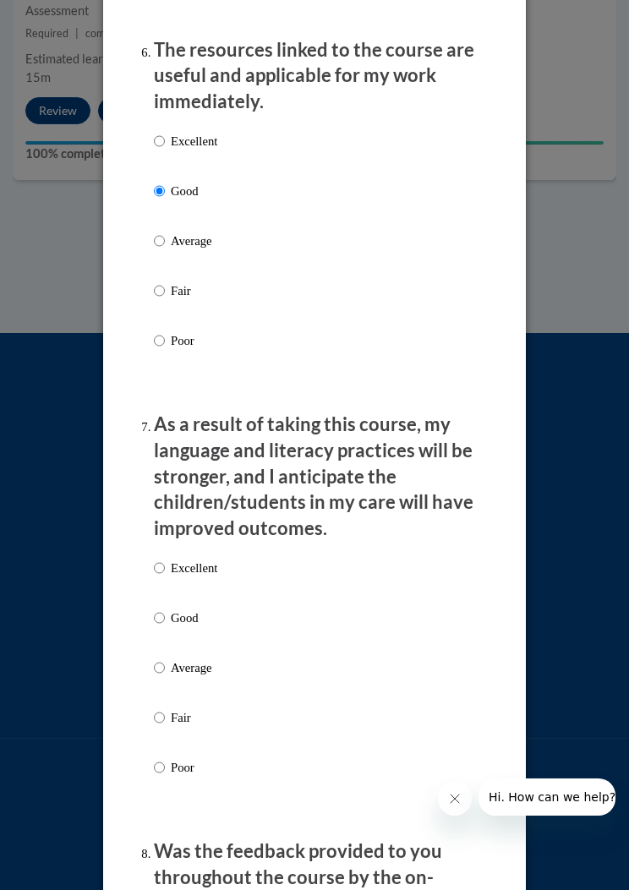
click at [200, 608] on p "Good" at bounding box center [194, 617] width 46 height 19
click at [165, 608] on input "Good" at bounding box center [159, 617] width 11 height 19
radio input "true"
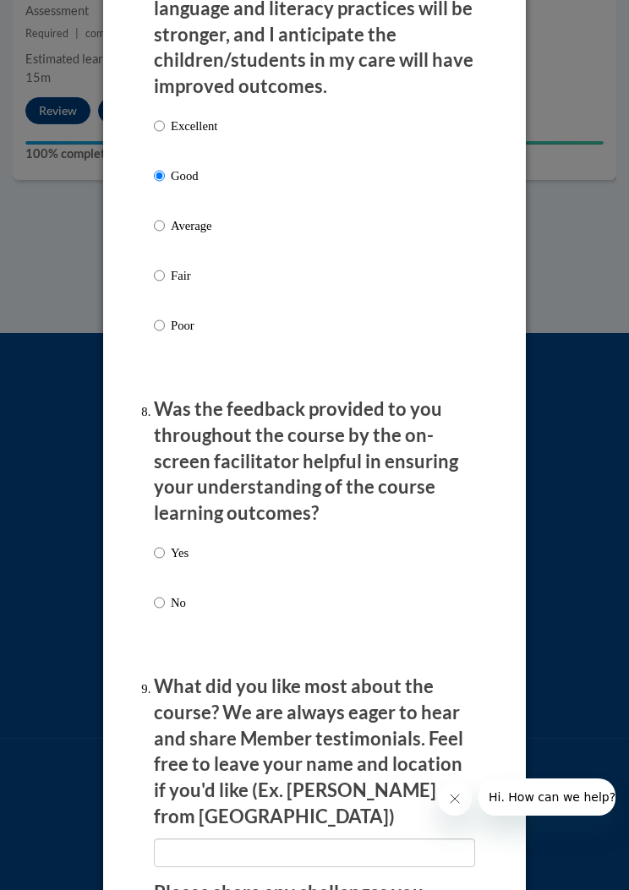
click at [188, 535] on div "Yes No" at bounding box center [171, 591] width 35 height 112
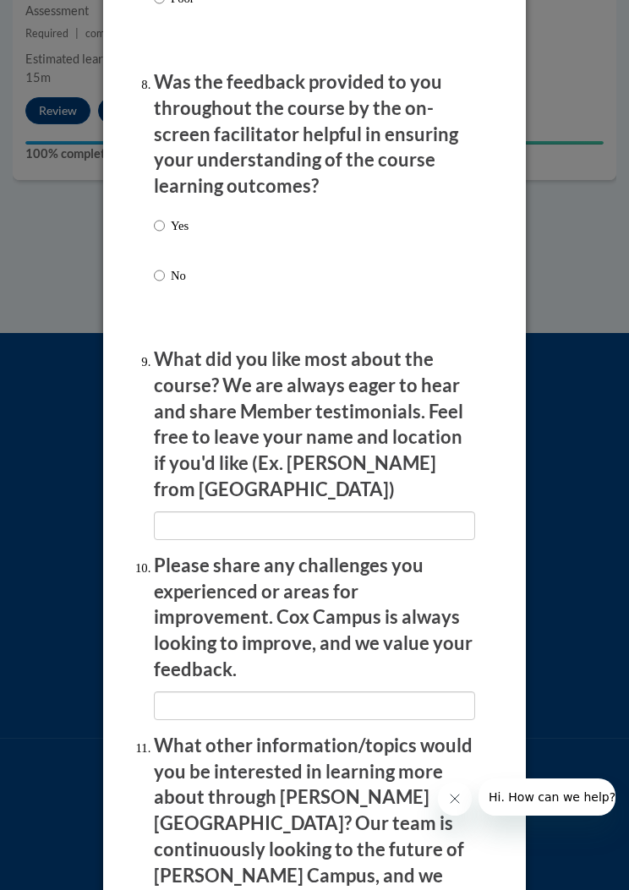
scroll to position [2892, 0]
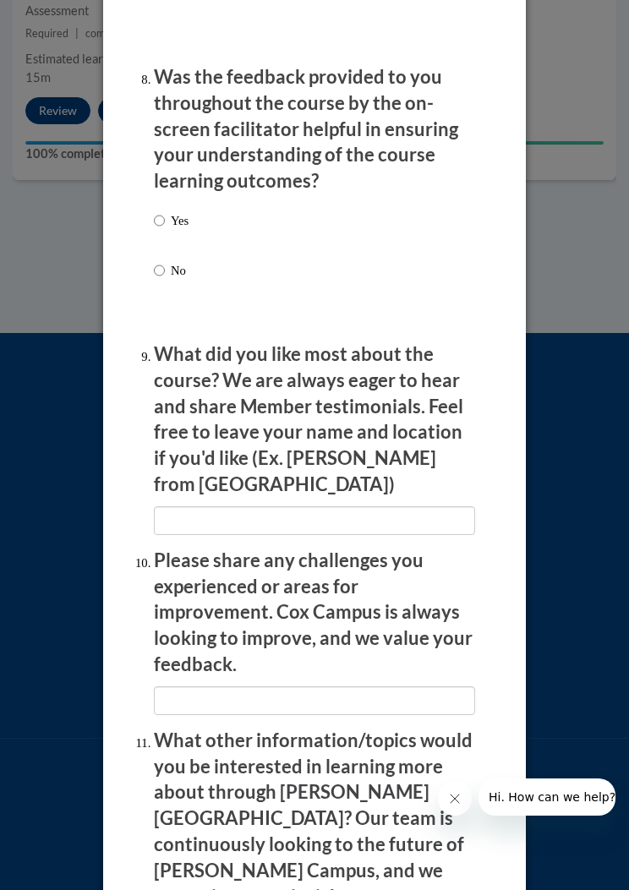
click at [188, 211] on p "Yes" at bounding box center [180, 220] width 18 height 19
click at [165, 211] on input "Yes" at bounding box center [159, 220] width 11 height 19
radio input "true"
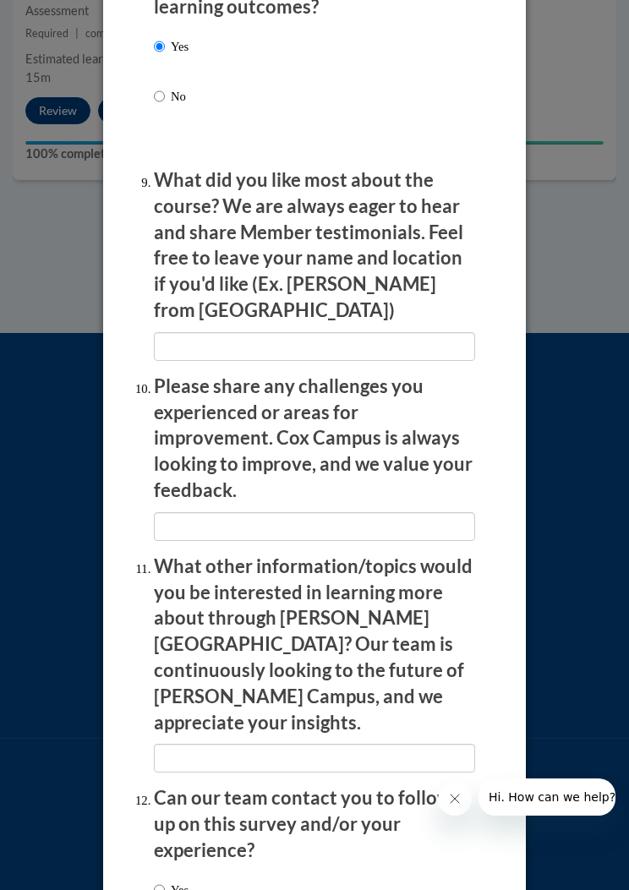
radio input "true"
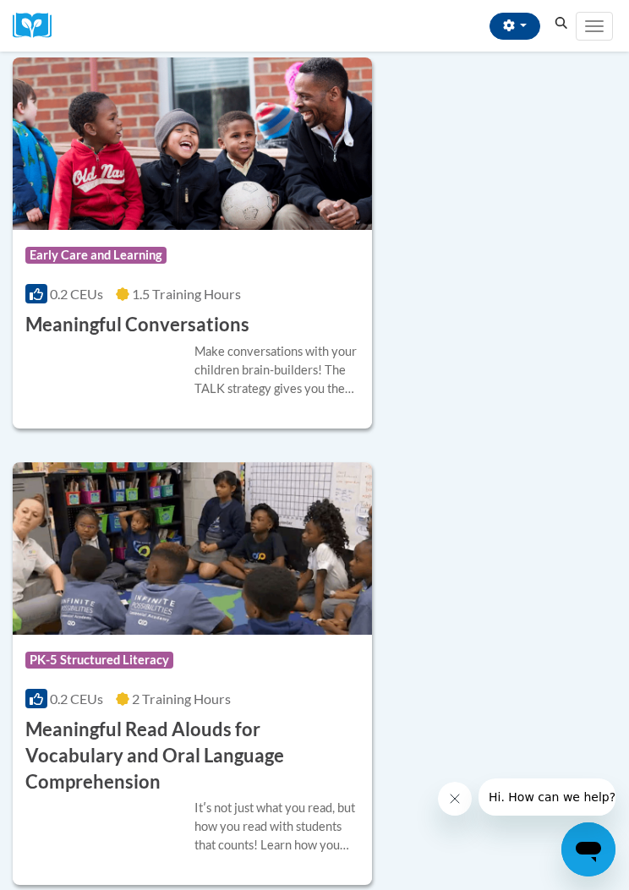
scroll to position [6757, 0]
click at [277, 327] on div "Course Category: Early Care and Learning 0.2 CEUs 1.5 Training Hours COURSE Mea…" at bounding box center [192, 285] width 359 height 108
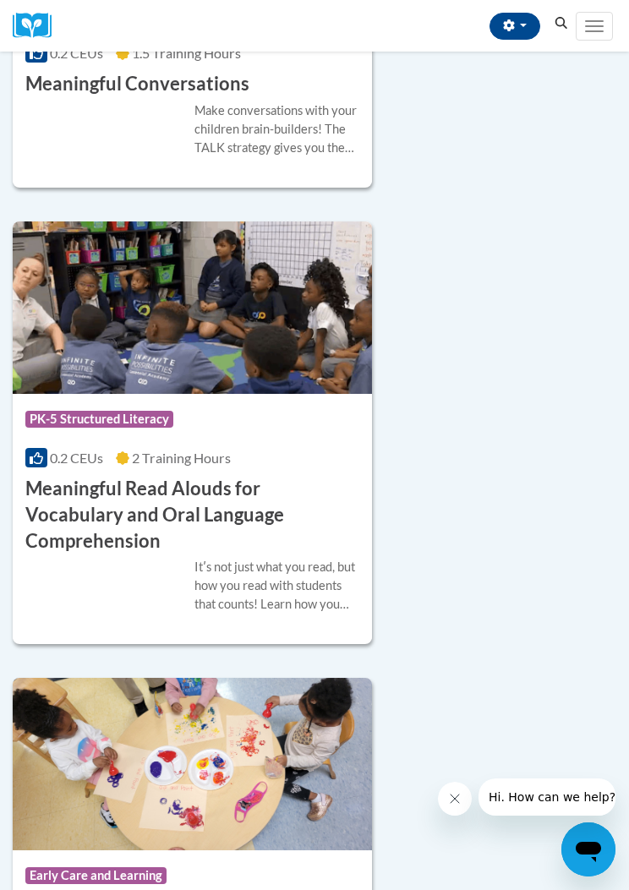
scroll to position [7019, 0]
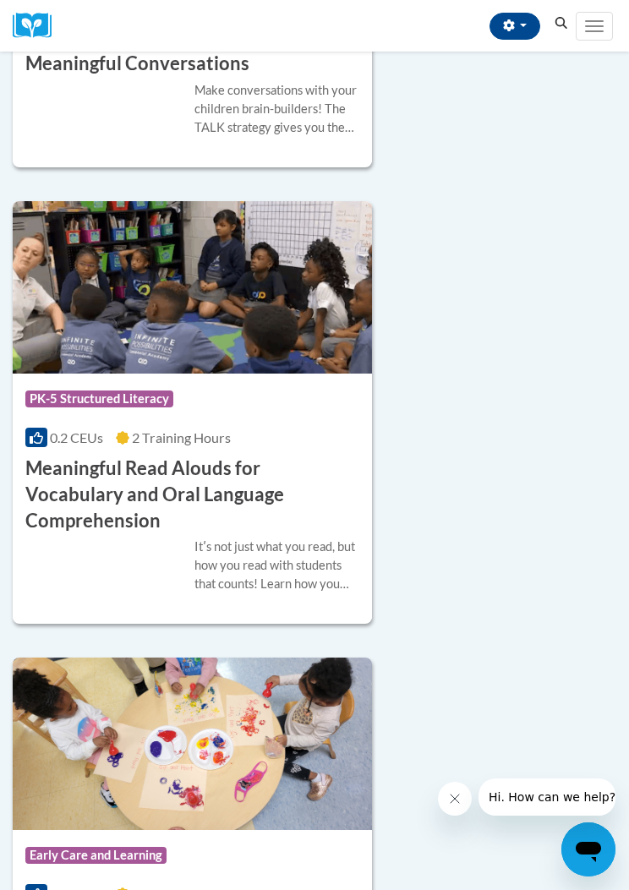
click at [305, 482] on h3 "Meaningful Read Alouds for Vocabulary and Oral Language Comprehension" at bounding box center [192, 494] width 334 height 78
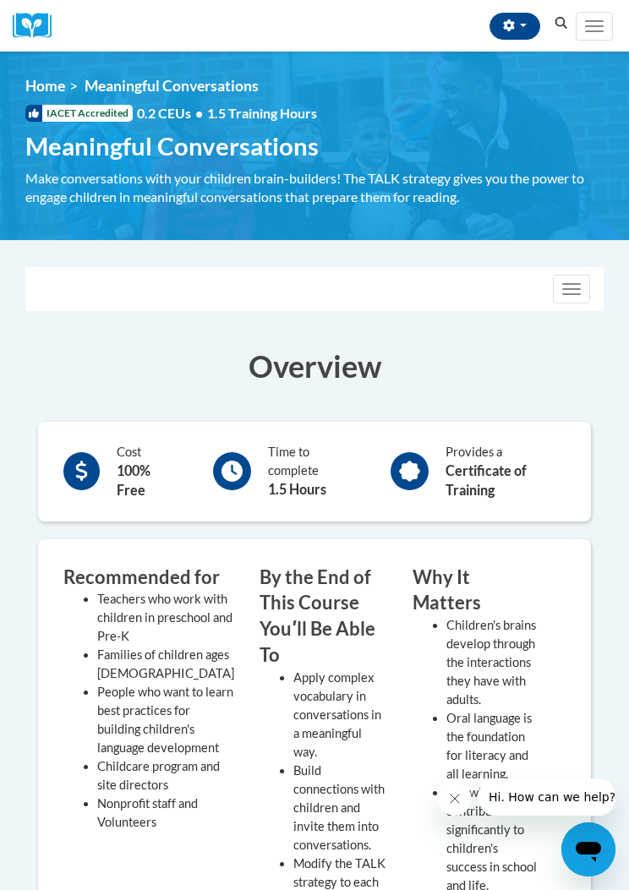
scroll to position [0, 9]
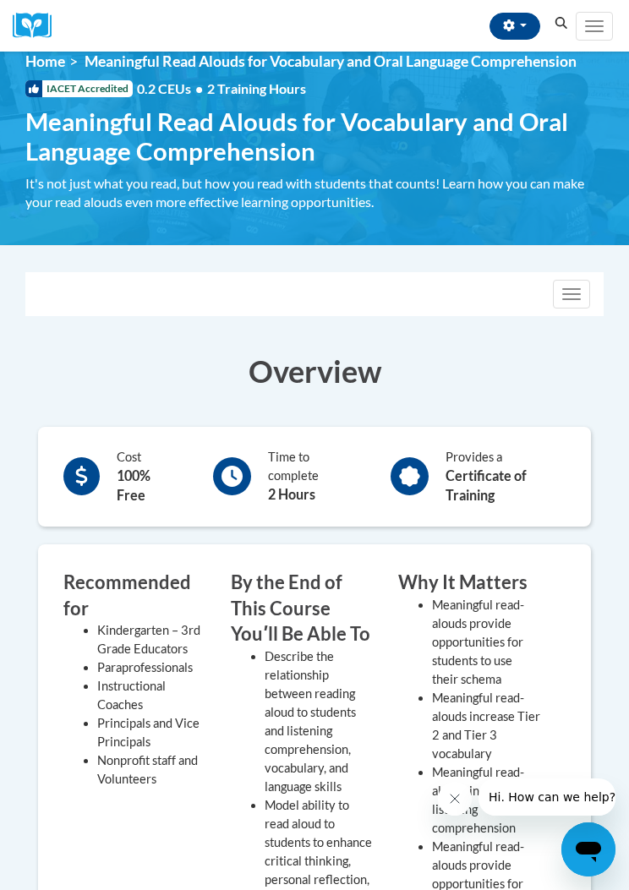
scroll to position [3, 0]
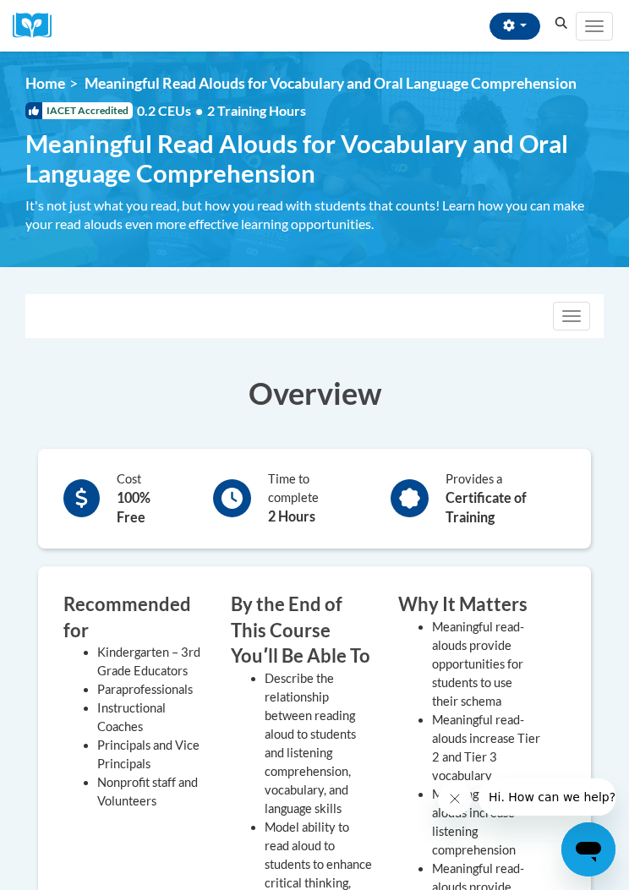
click at [553, 321] on button "Toggle navigation" at bounding box center [571, 316] width 37 height 29
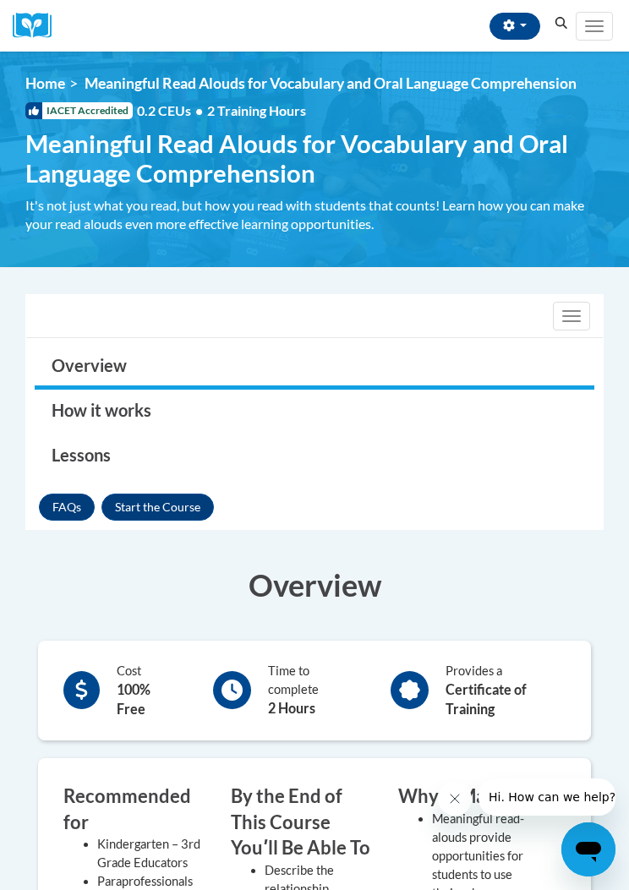
click at [182, 507] on button "Enroll" at bounding box center [157, 506] width 112 height 27
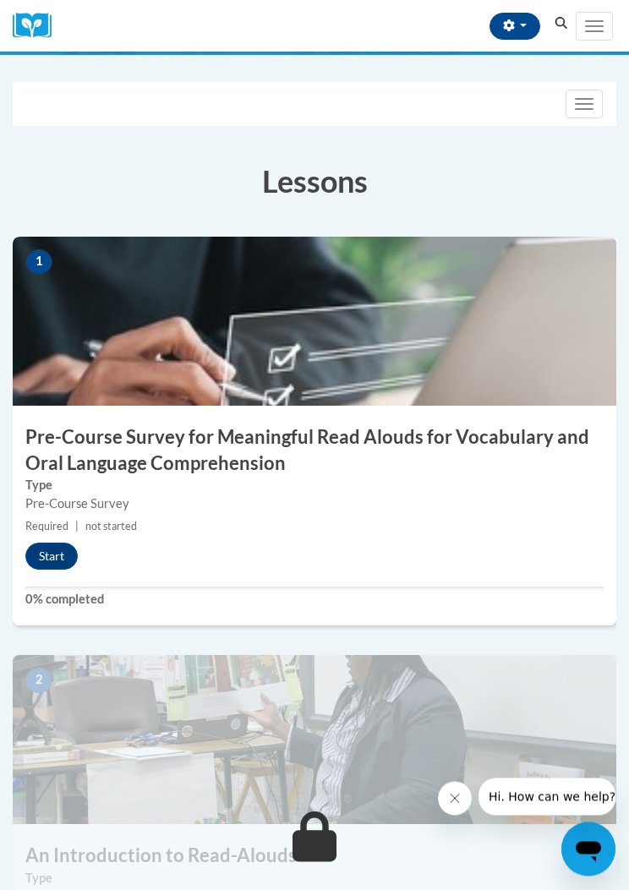
scroll to position [227, 0]
click at [66, 553] on button "Start" at bounding box center [51, 555] width 52 height 27
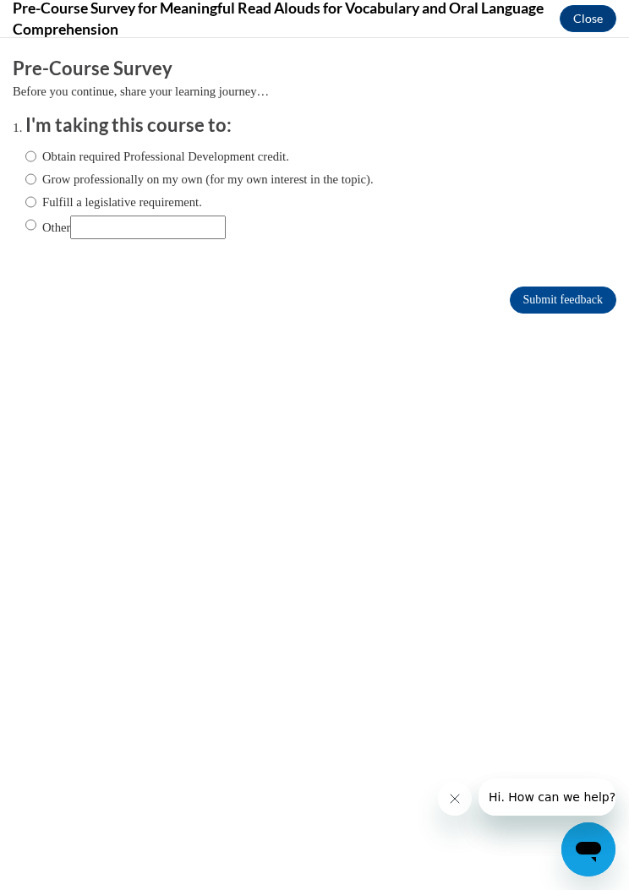
scroll to position [0, 0]
click at [10, 226] on div "Comments Pre-Course Survey Before you continue, share your learning journey… I'…" at bounding box center [314, 235] width 629 height 395
click at [31, 219] on input "Other" at bounding box center [30, 224] width 11 height 19
radio input "true"
click at [597, 304] on input "Submit feedback" at bounding box center [563, 299] width 106 height 27
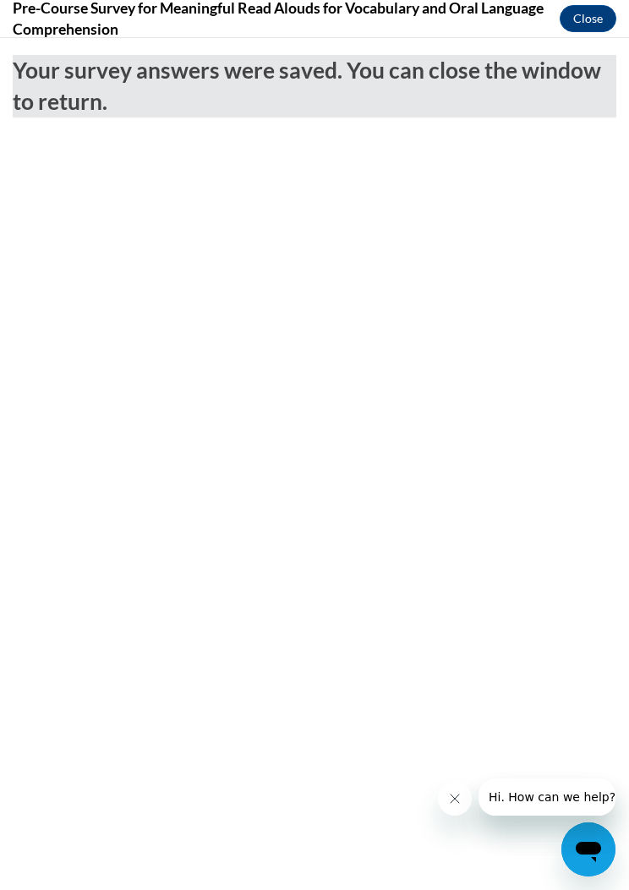
click at [597, 19] on button "Close" at bounding box center [587, 18] width 57 height 27
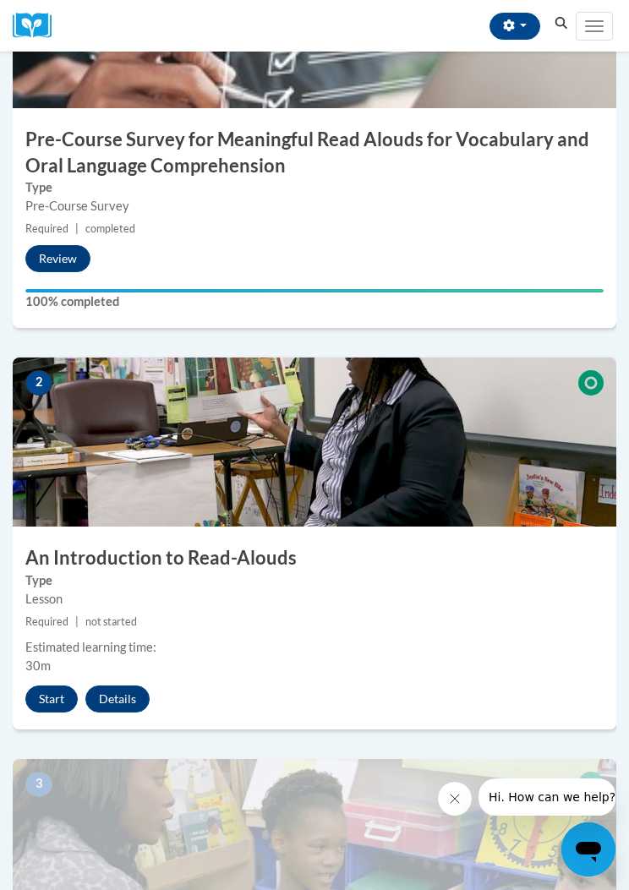
scroll to position [557, 0]
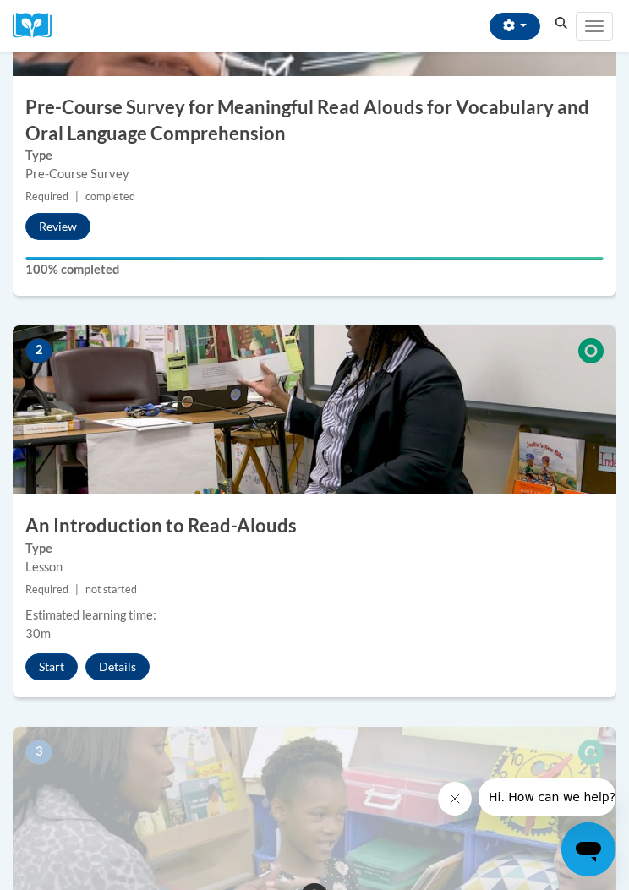
click at [61, 658] on button "Start" at bounding box center [51, 666] width 52 height 27
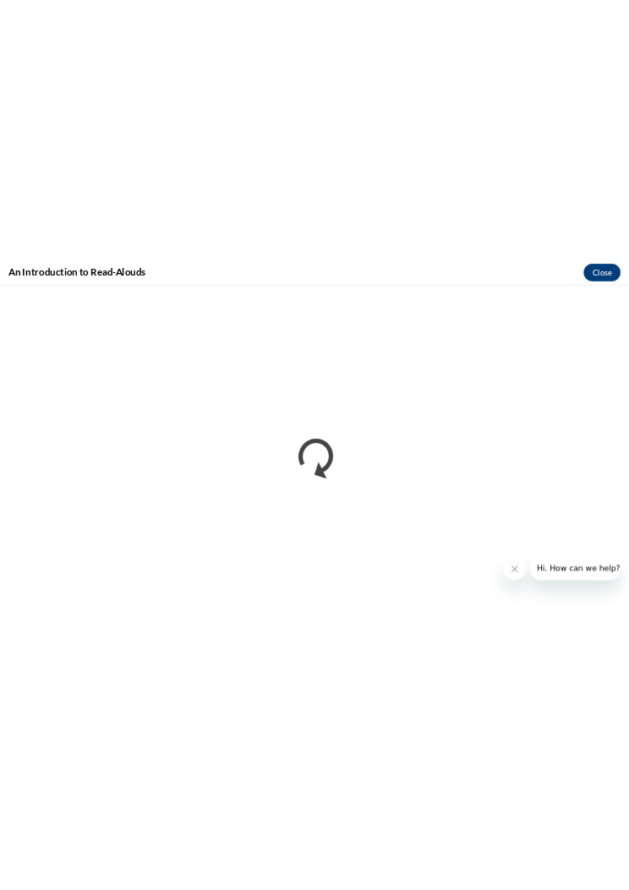
scroll to position [946, 0]
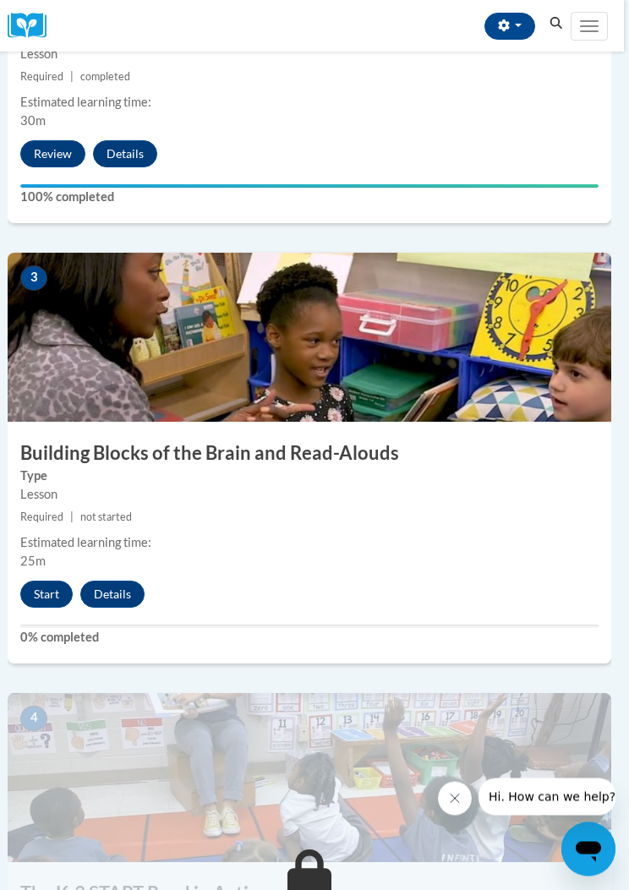
click at [40, 594] on button "Start" at bounding box center [46, 594] width 52 height 27
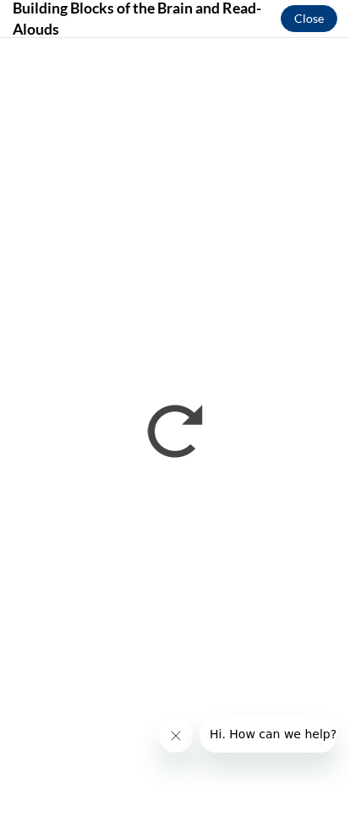
scroll to position [1117, 0]
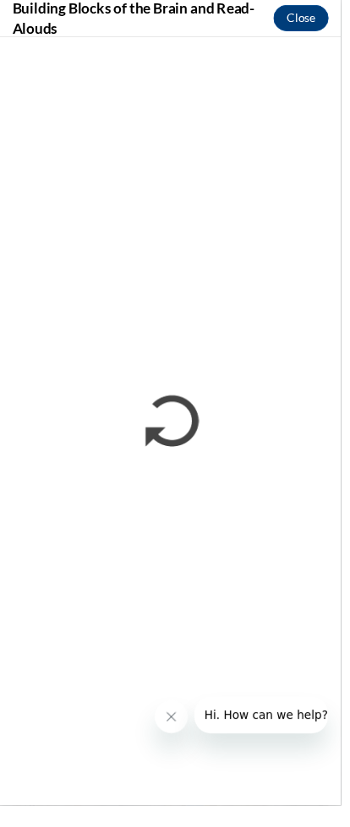
click at [350, 510] on div "Building Blocks of the Brain and Read-Alouds Close" at bounding box center [175, 413] width 350 height 827
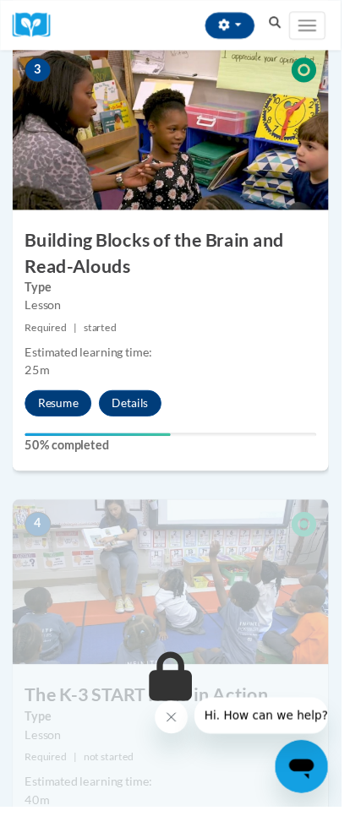
scroll to position [1369, 0]
click at [62, 409] on button "Resume" at bounding box center [59, 414] width 68 height 27
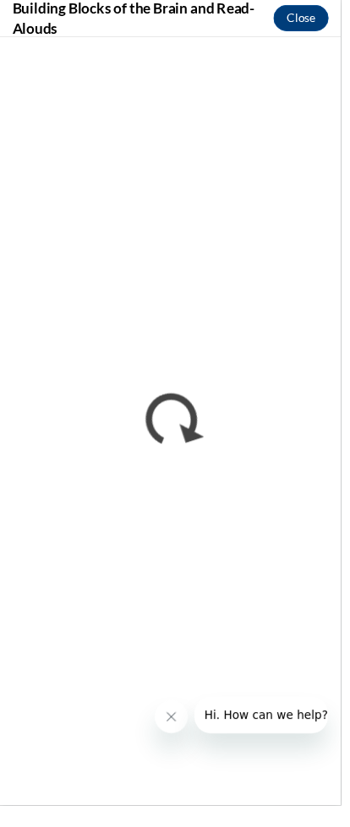
scroll to position [0, 0]
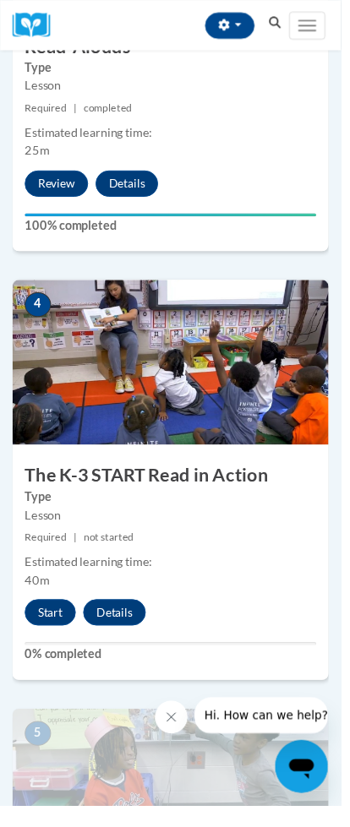
click at [58, 629] on button "Start" at bounding box center [51, 628] width 52 height 27
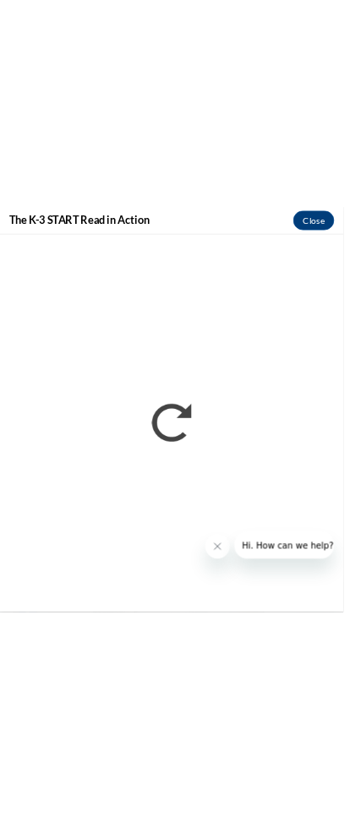
scroll to position [1627, 0]
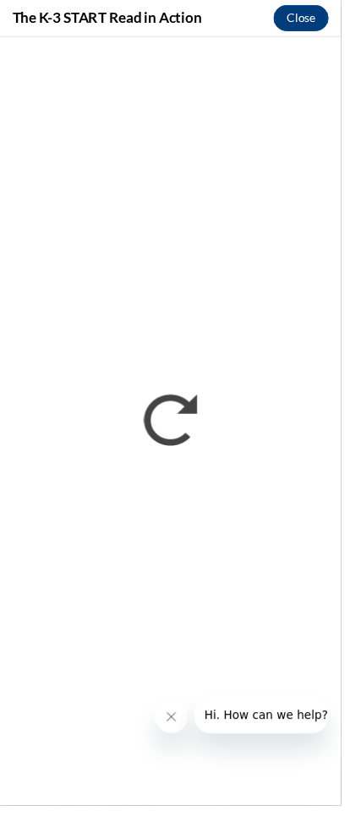
click at [167, 711] on icon "Close message from company" at bounding box center [172, 717] width 14 height 14
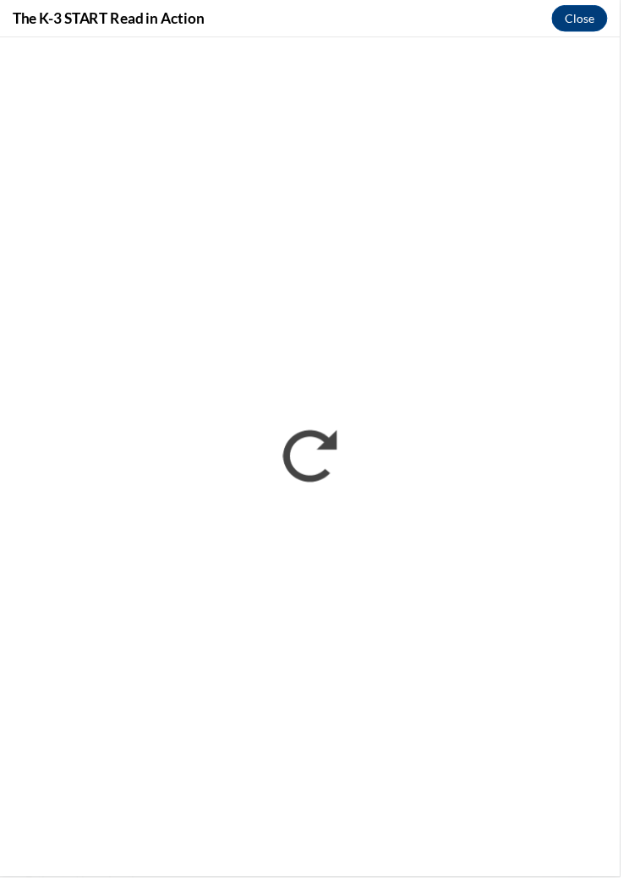
scroll to position [1598, 0]
